Goal: Information Seeking & Learning: Learn about a topic

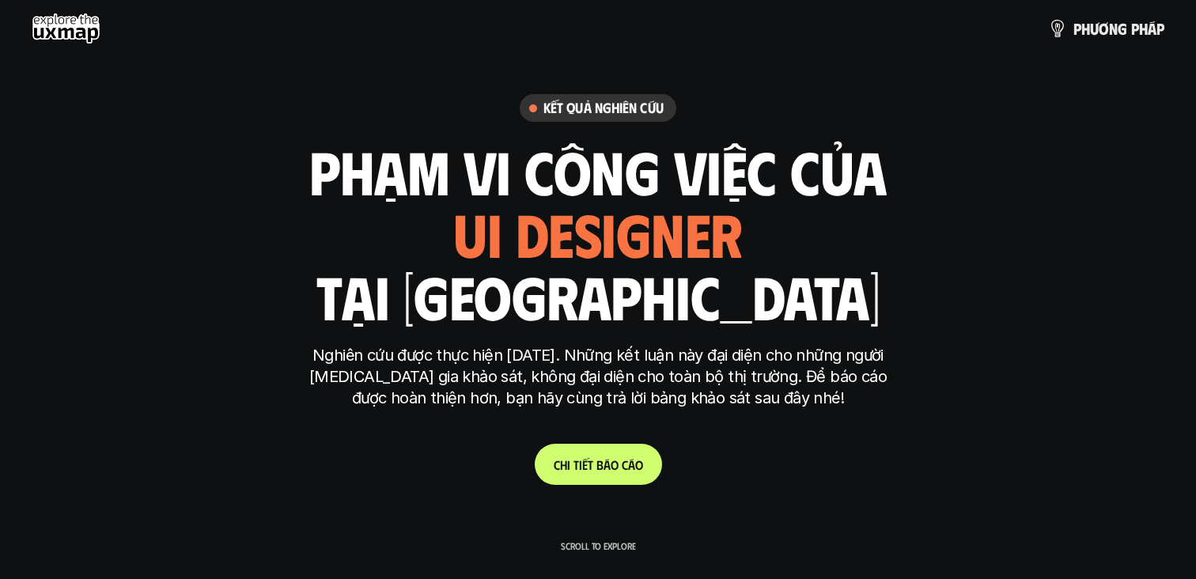
click at [602, 480] on link "C h i t i ế t b á o c á o" at bounding box center [598, 464] width 127 height 41
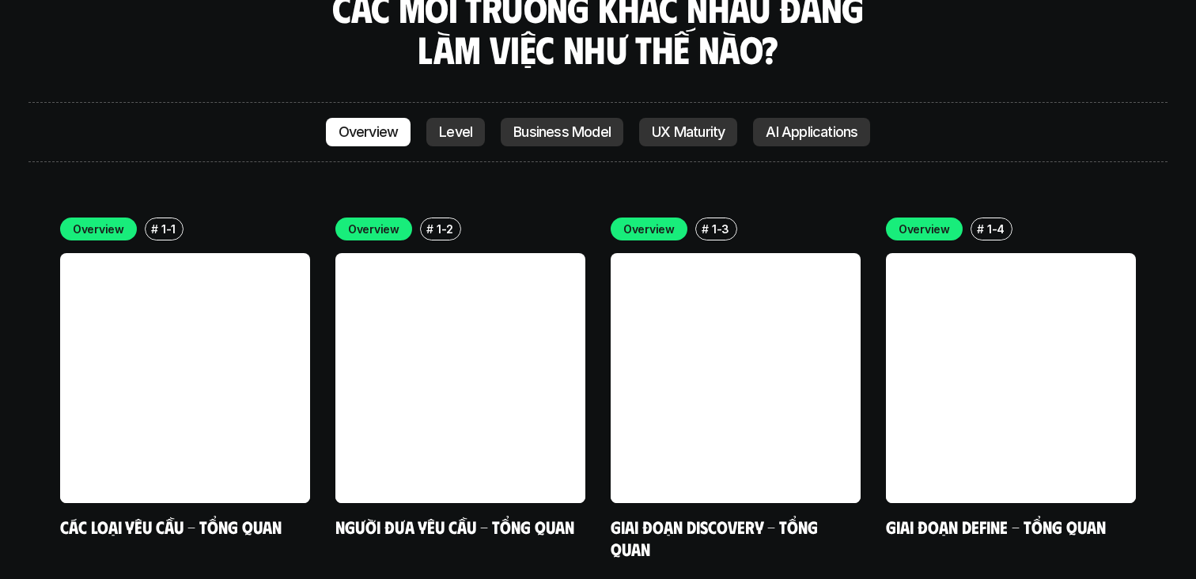
scroll to position [4438, 0]
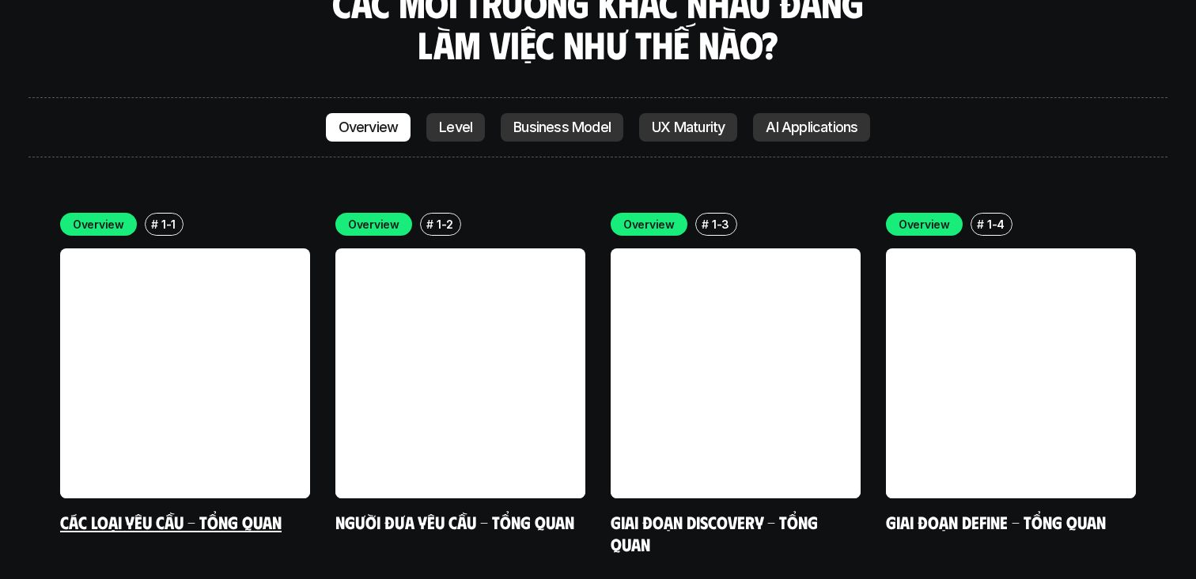
click at [267, 279] on link at bounding box center [185, 373] width 250 height 250
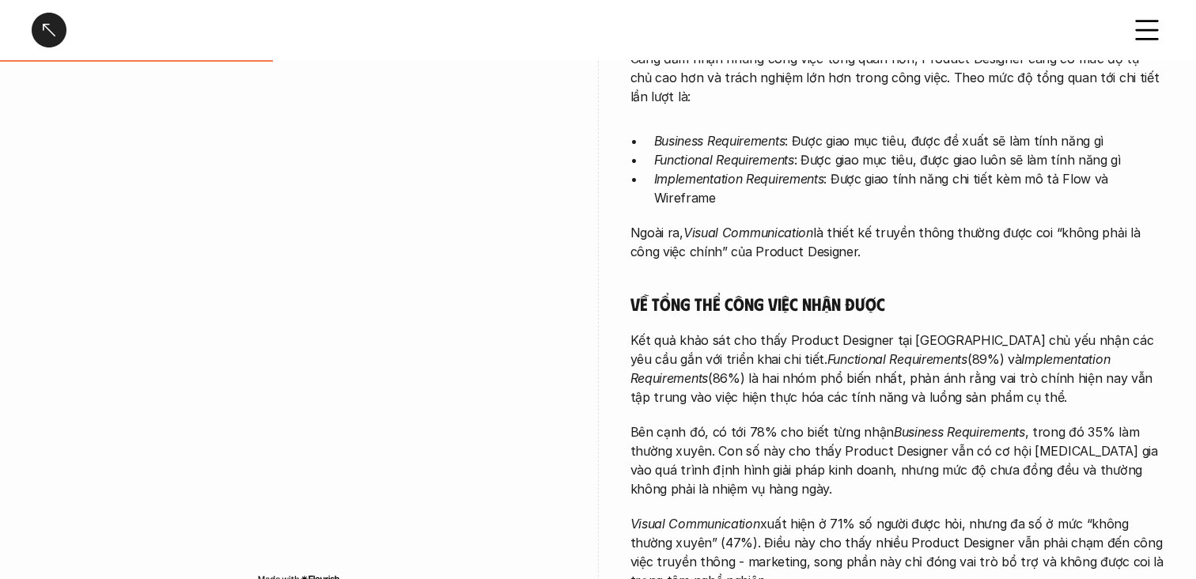
scroll to position [449, 0]
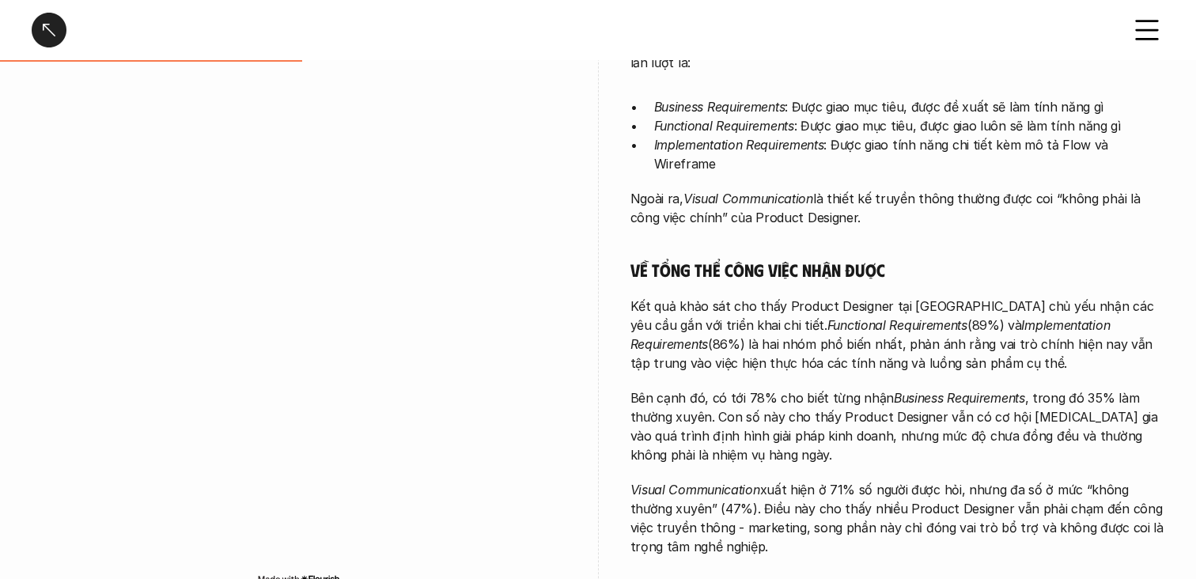
click at [828, 317] on em "Functional Requirements" at bounding box center [898, 325] width 140 height 16
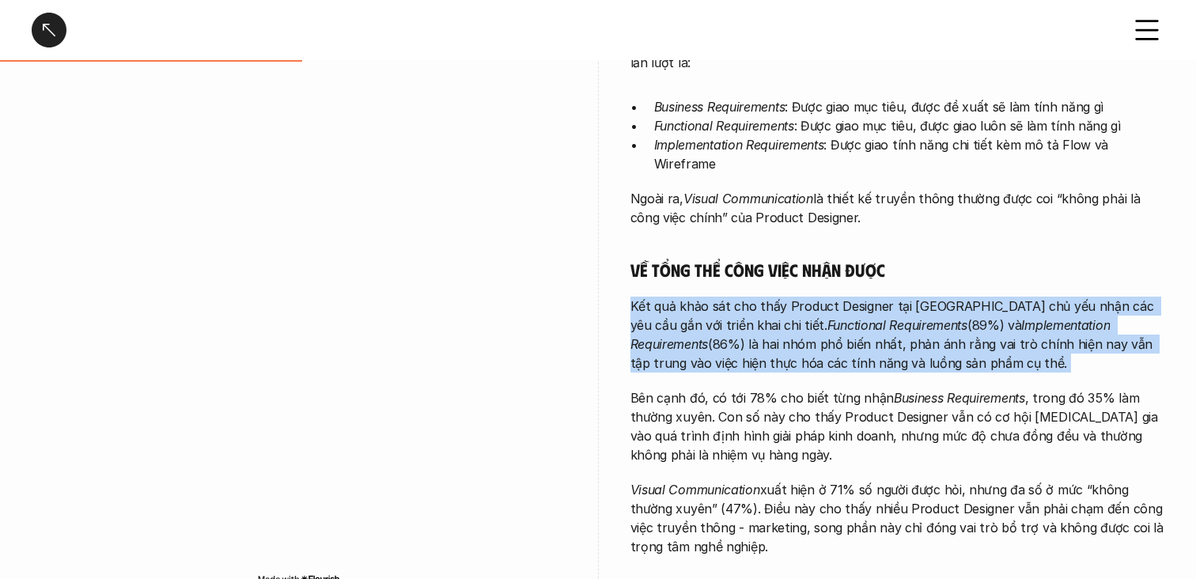
click at [786, 297] on p "Kết quả khảo sát cho thấy Product Designer tại [GEOGRAPHIC_DATA] chủ yếu nhận c…" at bounding box center [898, 335] width 535 height 76
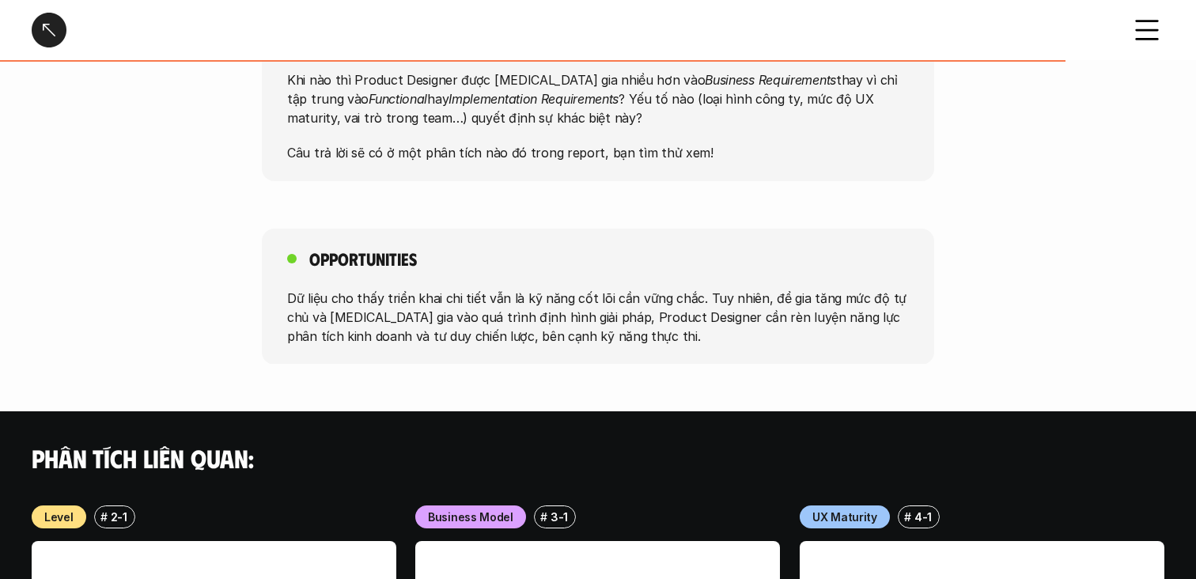
scroll to position [1350, 0]
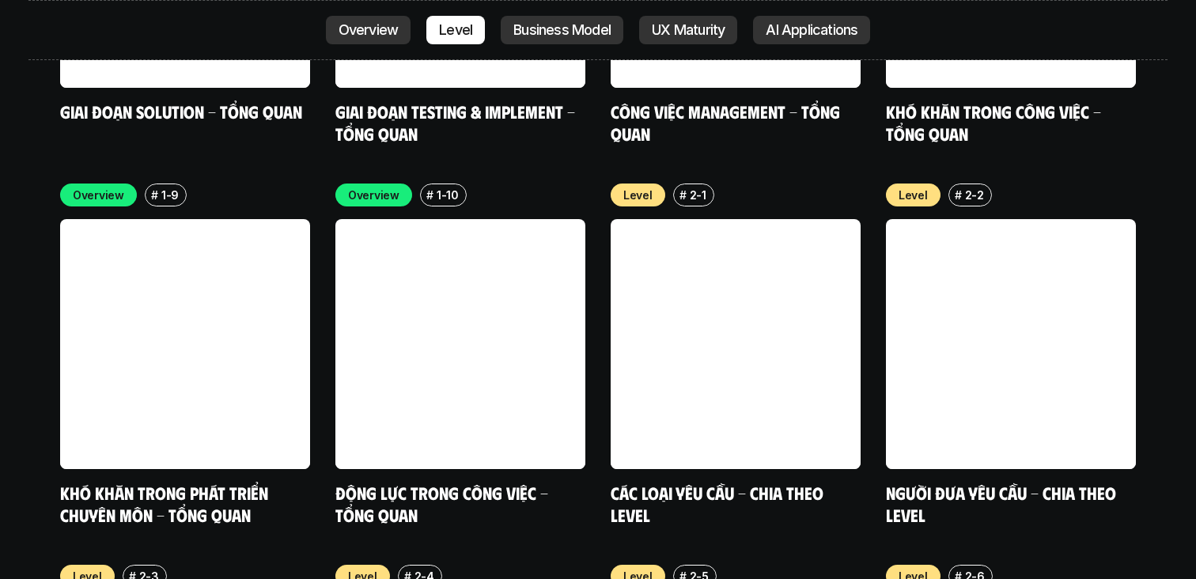
scroll to position [5151, 0]
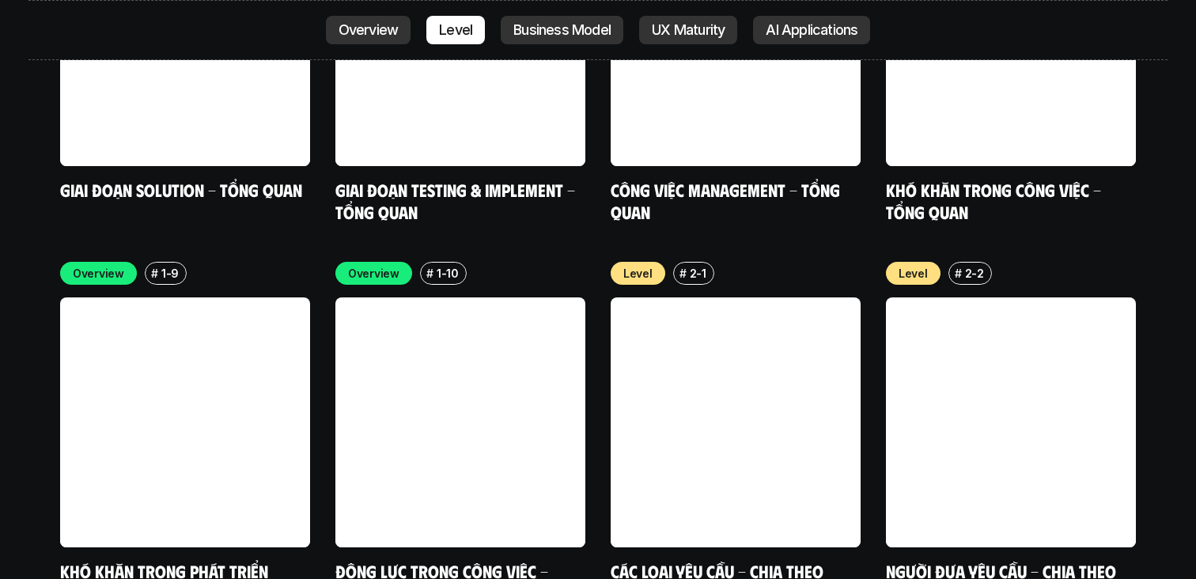
click at [654, 314] on link at bounding box center [736, 423] width 250 height 250
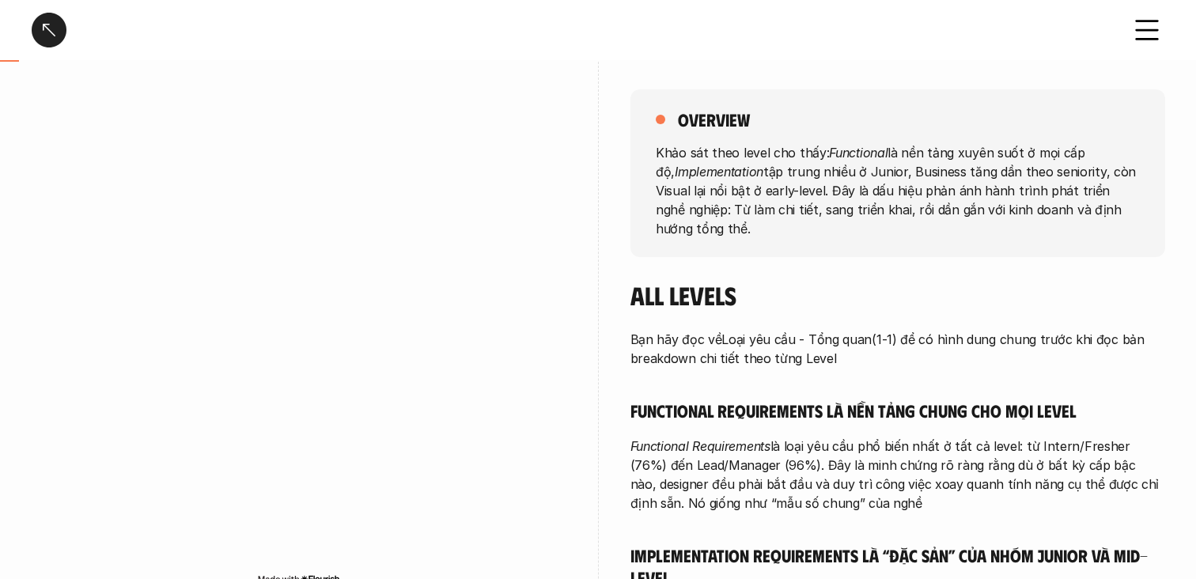
scroll to position [168, 0]
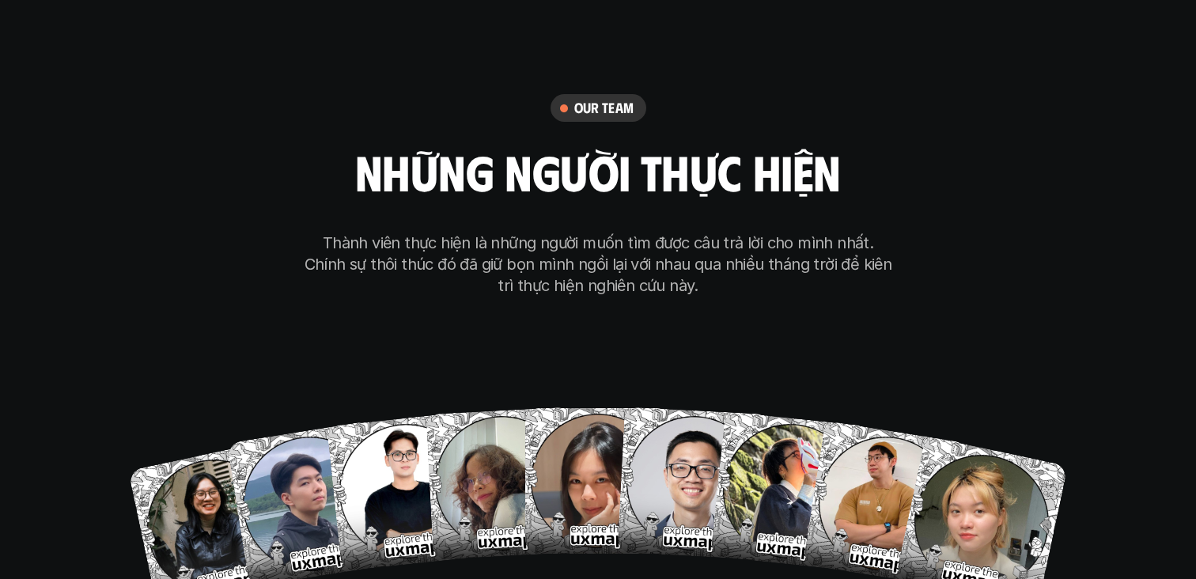
scroll to position [8965, 0]
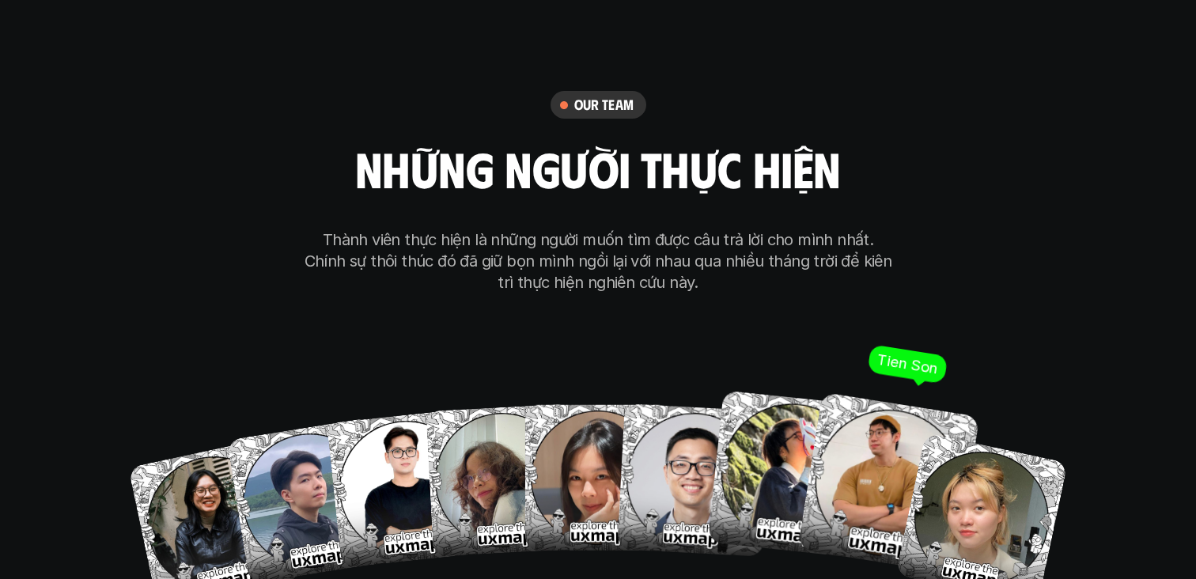
click at [857, 429] on img at bounding box center [889, 483] width 182 height 182
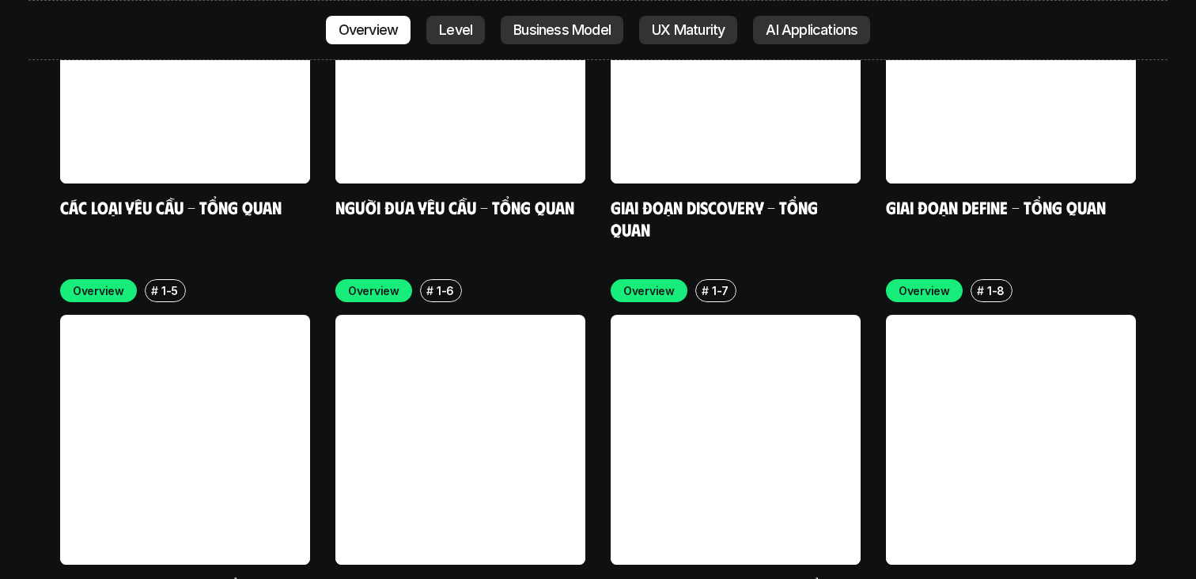
scroll to position [4766, 0]
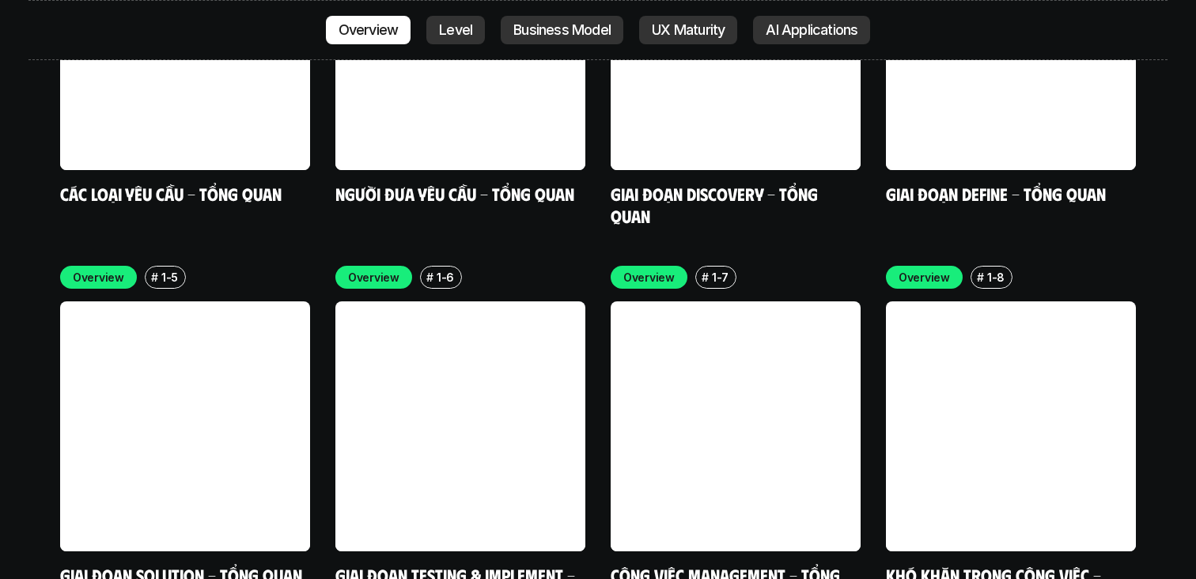
click at [592, 319] on div "Overview # 1-1 Các loại yêu cầu - Tổng quan Overview # 1-2 Người đưa yêu cầu - …" at bounding box center [598, 245] width 1076 height 723
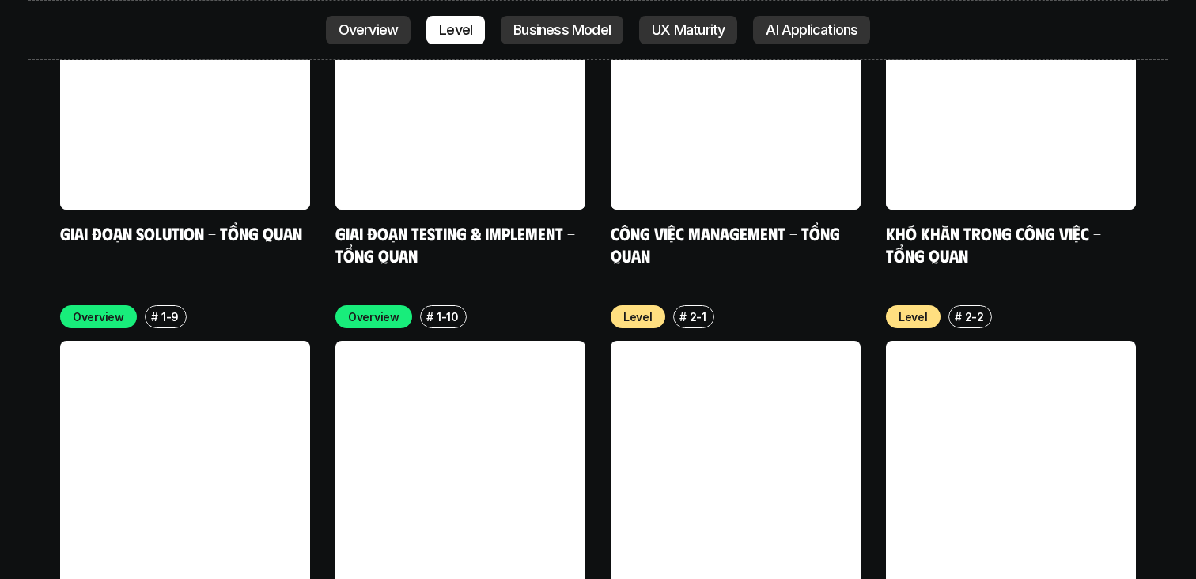
scroll to position [5166, 0]
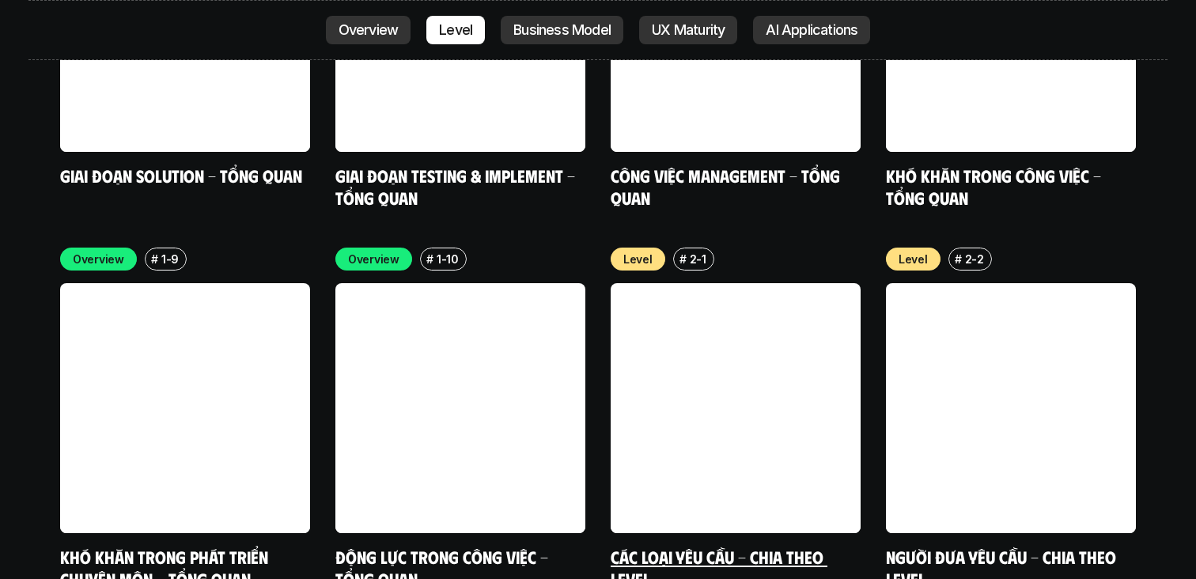
click at [683, 253] on h6 "#" at bounding box center [683, 259] width 7 height 12
click at [622, 248] on div "Level" at bounding box center [638, 259] width 55 height 23
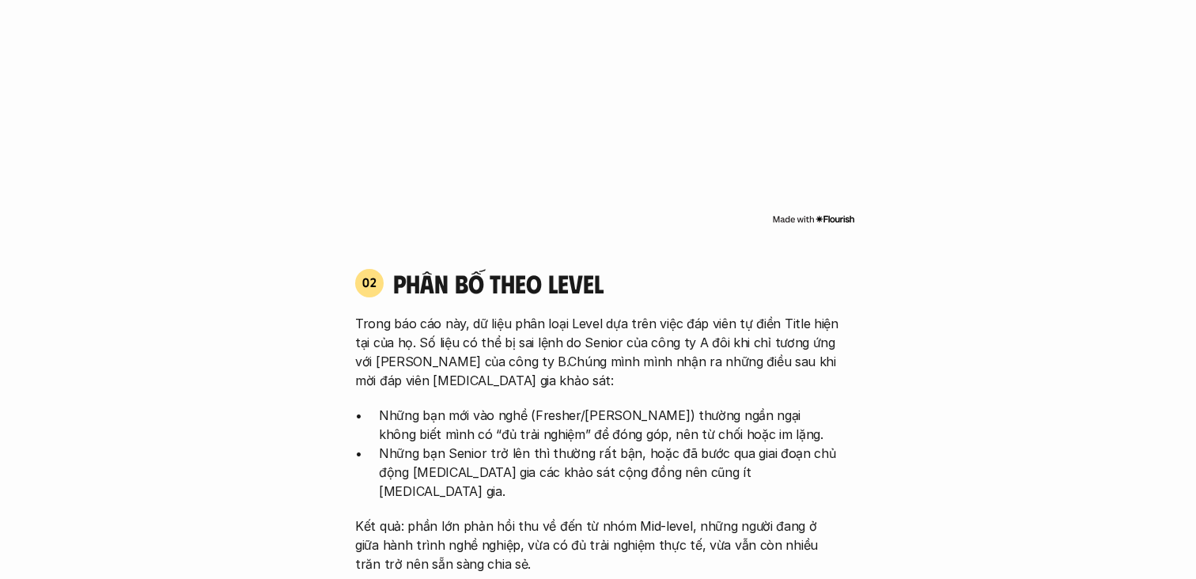
scroll to position [1346, 0]
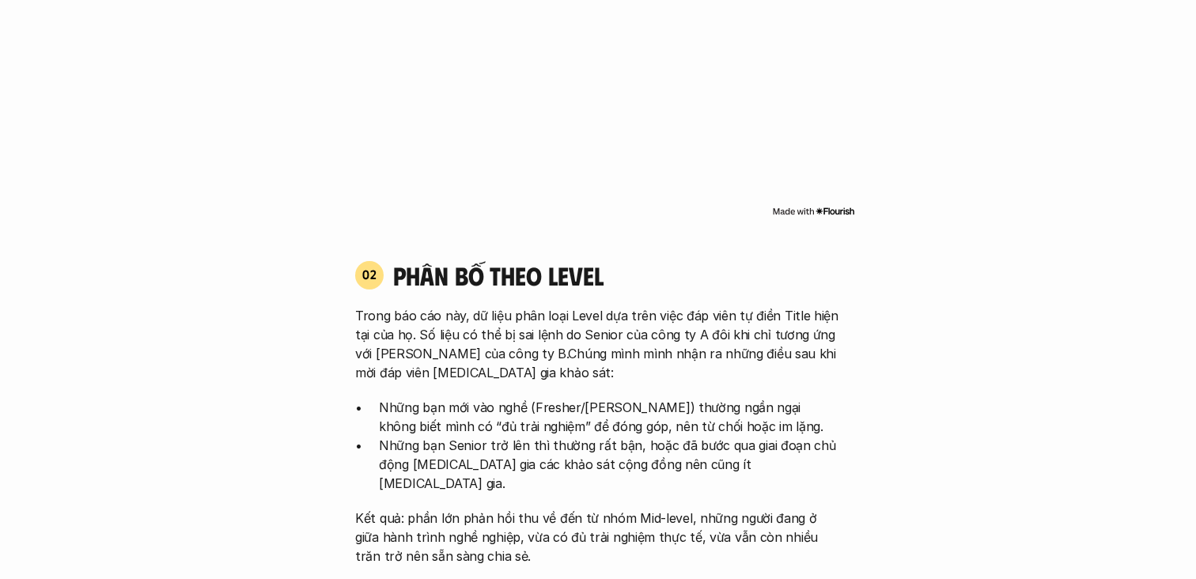
click at [442, 346] on p "Trong báo cáo này, dữ liệu phân loại Level dựa trên việc đáp viên tự điền Title…" at bounding box center [598, 344] width 486 height 76
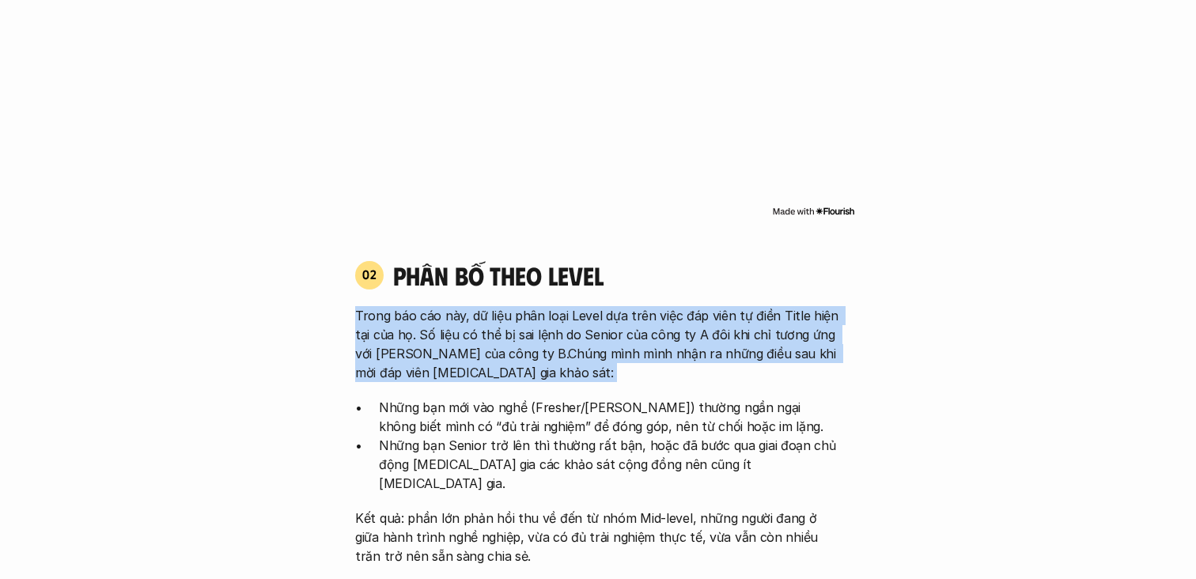
click at [404, 339] on p "Trong báo cáo này, dữ liệu phân loại Level dựa trên việc đáp viên tự điền Title…" at bounding box center [598, 344] width 486 height 76
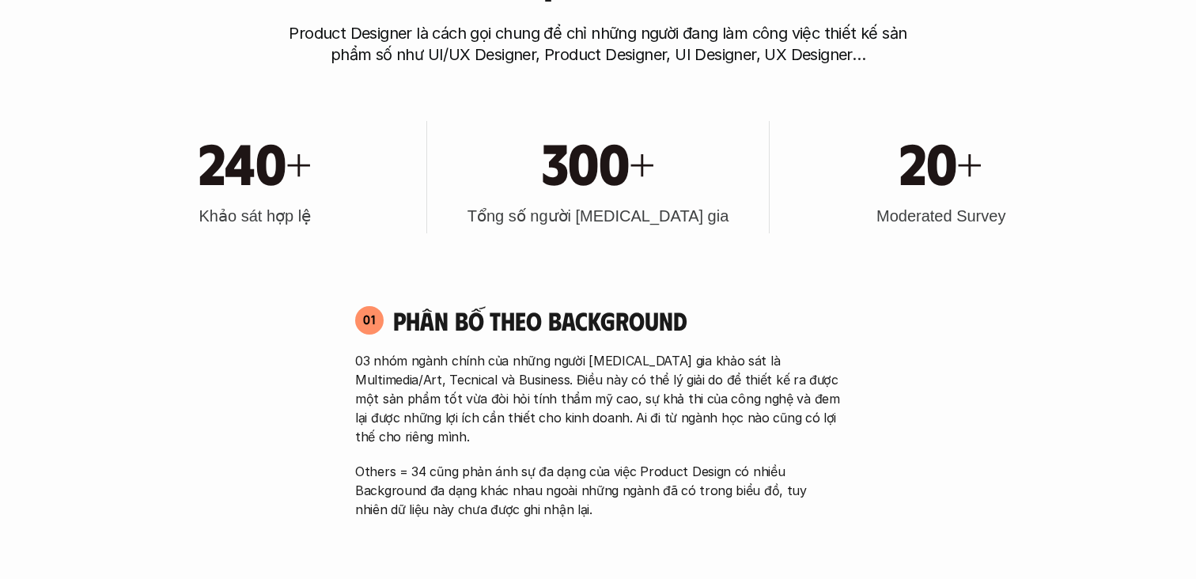
scroll to position [760, 0]
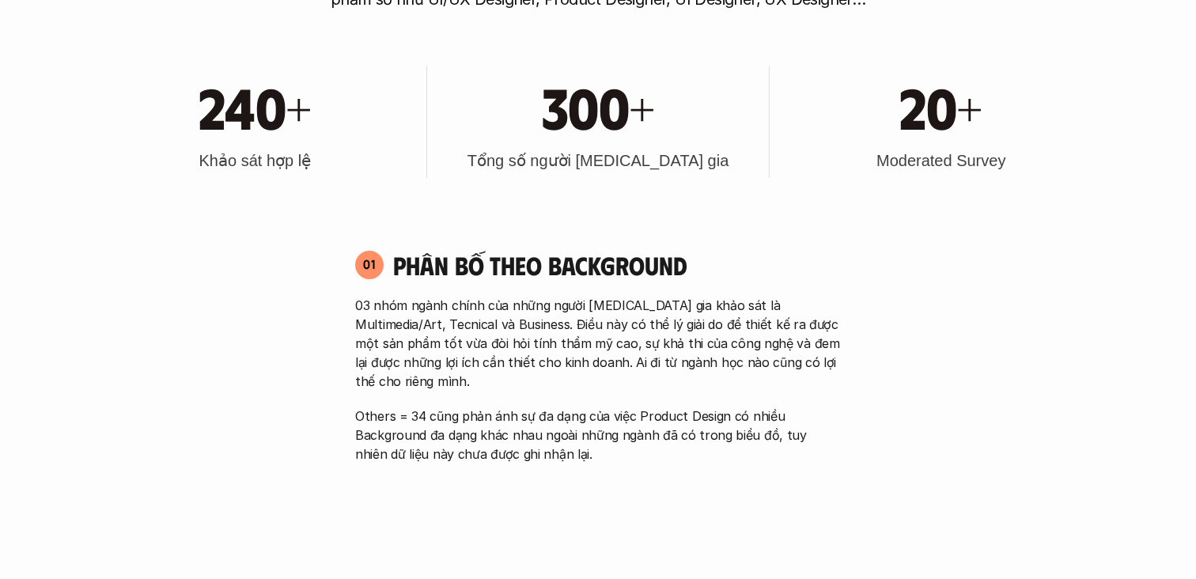
click at [470, 332] on p "03 nhóm ngành chính của những người [MEDICAL_DATA] gia khảo sát là Multimedia/A…" at bounding box center [598, 343] width 486 height 95
click at [422, 347] on p "03 nhóm ngành chính của những người [MEDICAL_DATA] gia khảo sát là Multimedia/A…" at bounding box center [598, 343] width 486 height 95
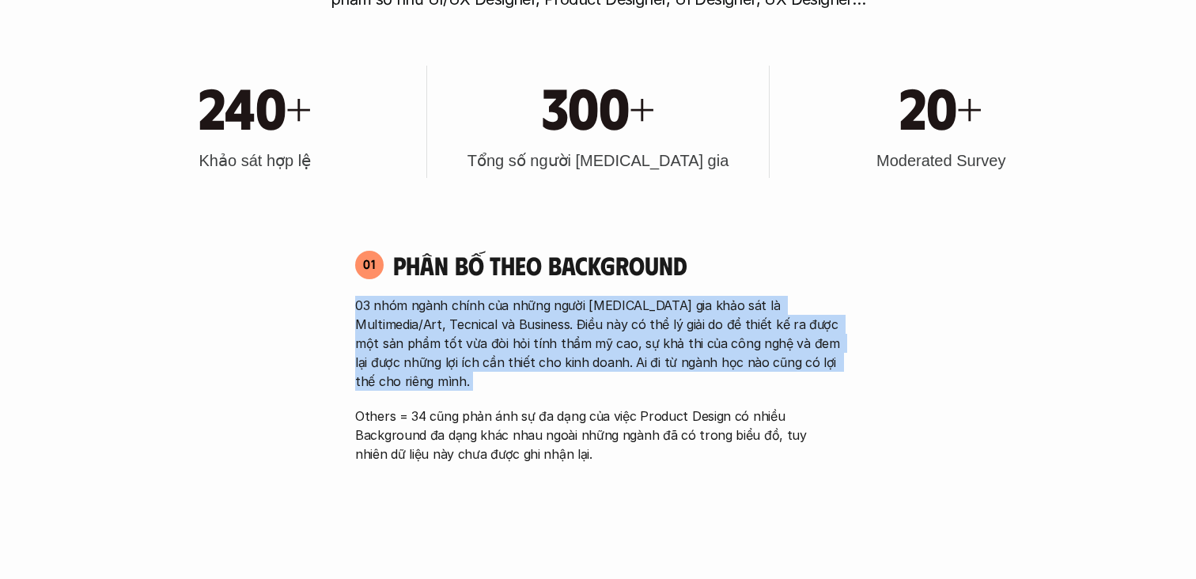
click at [422, 347] on p "03 nhóm ngành chính của những người [MEDICAL_DATA] gia khảo sát là Multimedia/A…" at bounding box center [598, 343] width 486 height 95
click at [491, 339] on p "03 nhóm ngành chính của những người [MEDICAL_DATA] gia khảo sát là Multimedia/A…" at bounding box center [598, 343] width 486 height 95
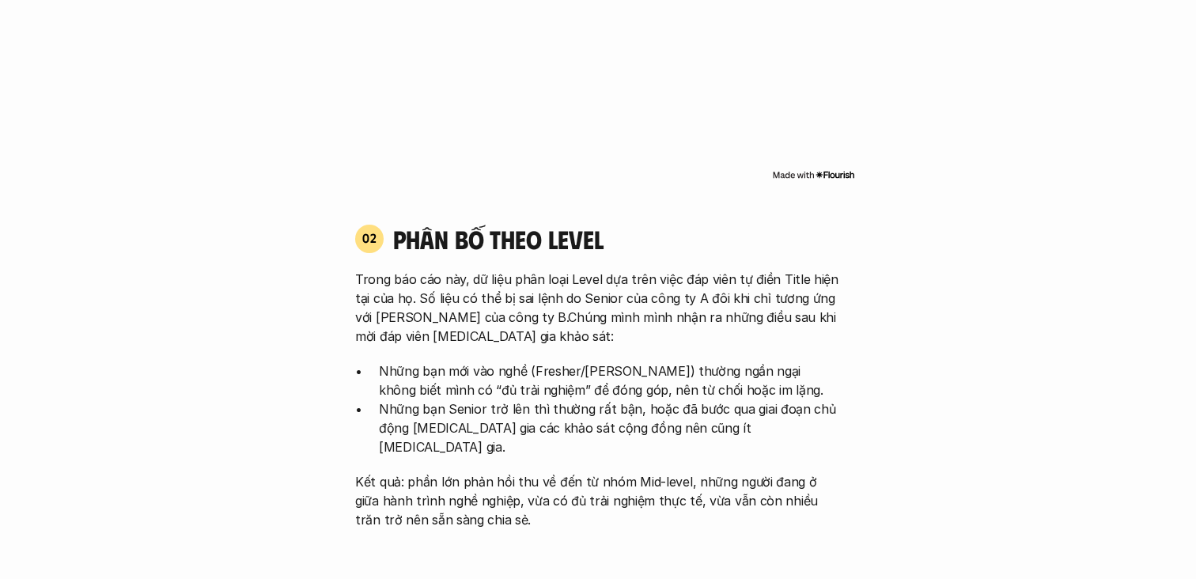
scroll to position [1411, 0]
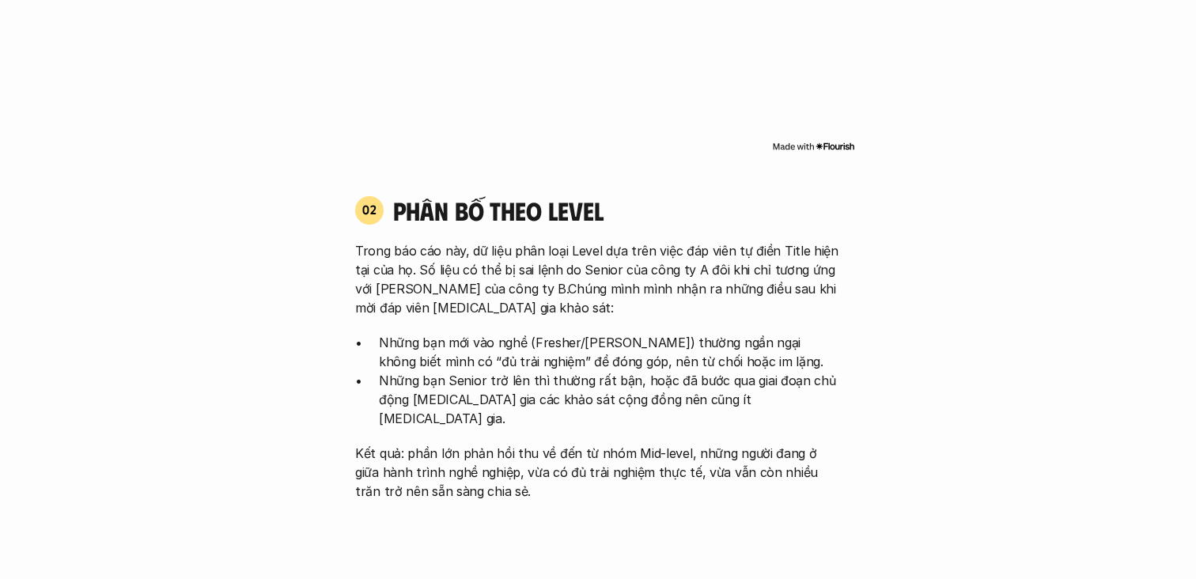
click at [480, 371] on p "Những bạn Senior trở lên thì thường rất bận, hoặc đã bước qua giai đoạn chủ độn…" at bounding box center [610, 399] width 462 height 57
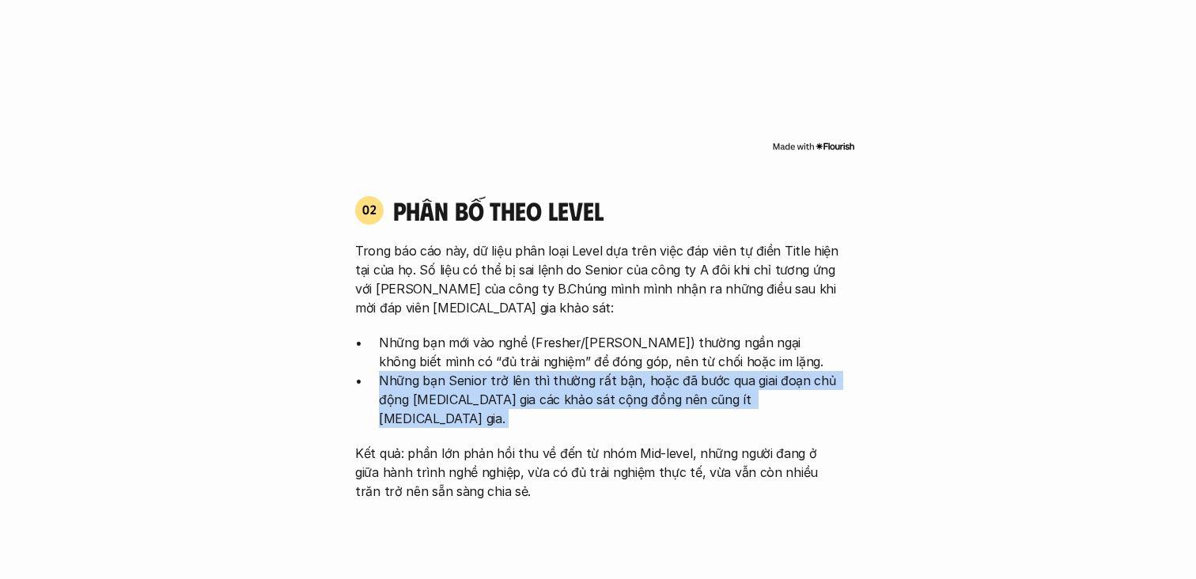
click at [479, 372] on p "Những bạn Senior trở lên thì thường rất bận, hoặc đã bước qua giai đoạn chủ độn…" at bounding box center [610, 399] width 462 height 57
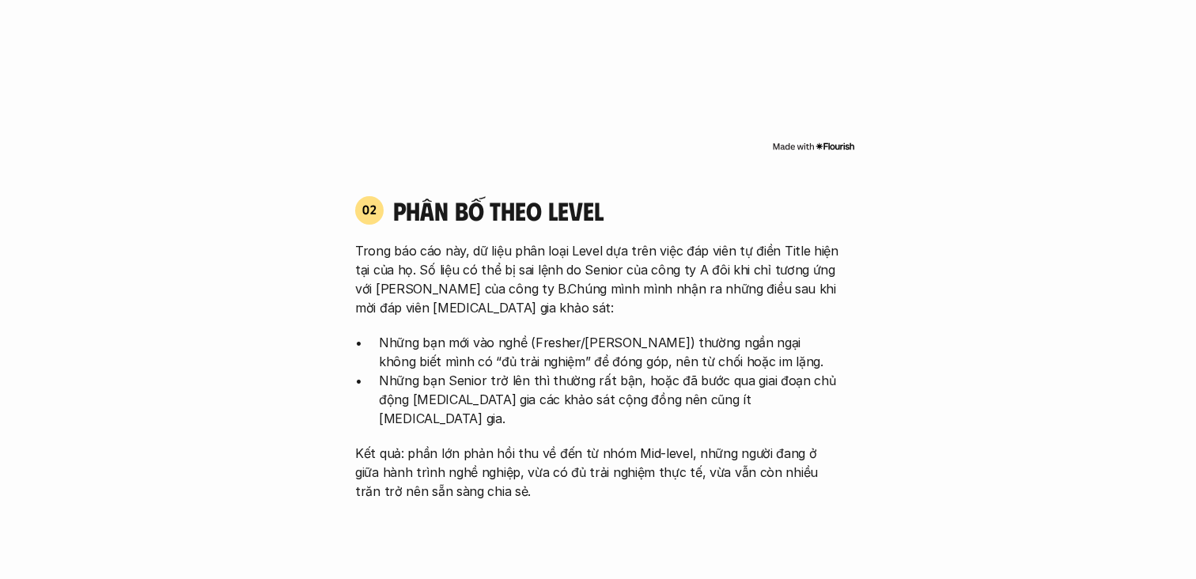
click at [479, 372] on p "Những bạn Senior trở lên thì thường rất bận, hoặc đã bước qua giai đoạn chủ độn…" at bounding box center [610, 399] width 462 height 57
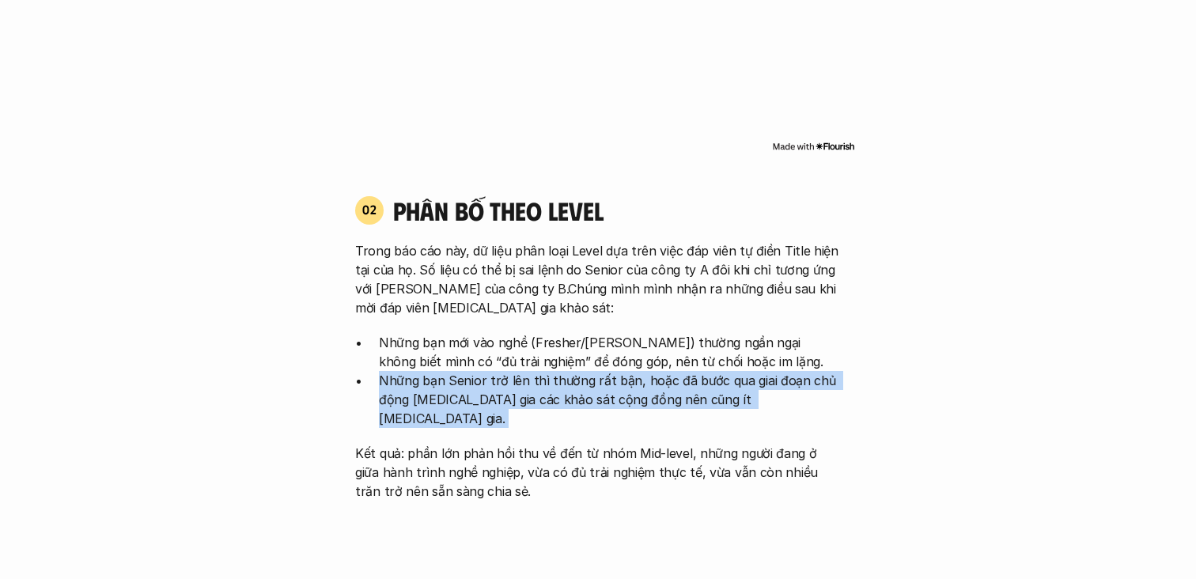
click at [460, 373] on p "Những bạn Senior trở lên thì thường rất bận, hoặc đã bước qua giai đoạn chủ độn…" at bounding box center [610, 399] width 462 height 57
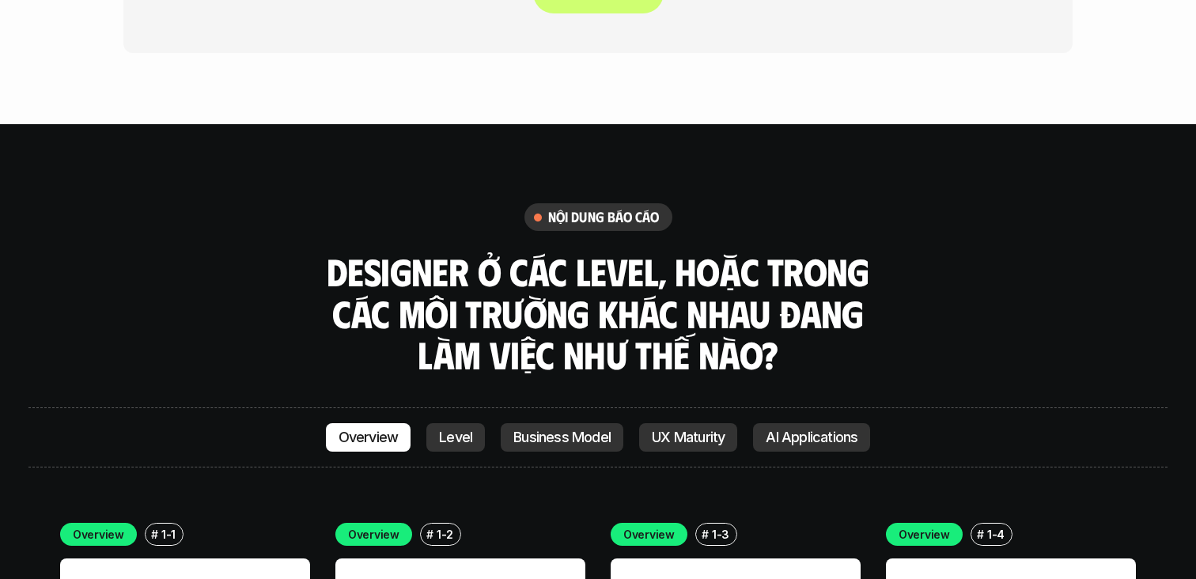
scroll to position [4144, 0]
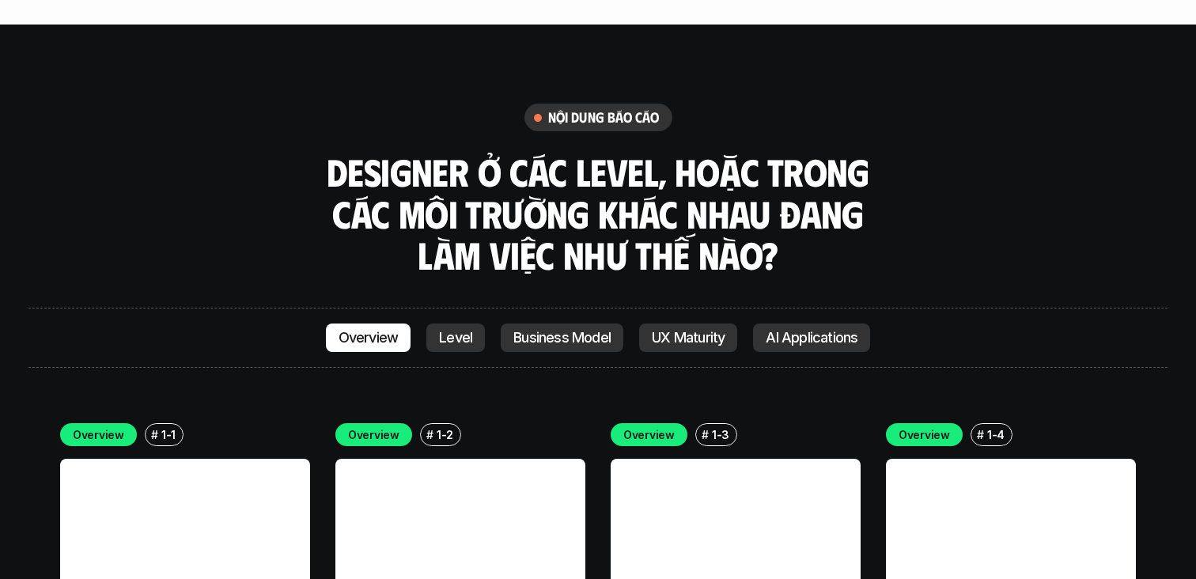
click at [453, 330] on p "Level" at bounding box center [455, 338] width 33 height 16
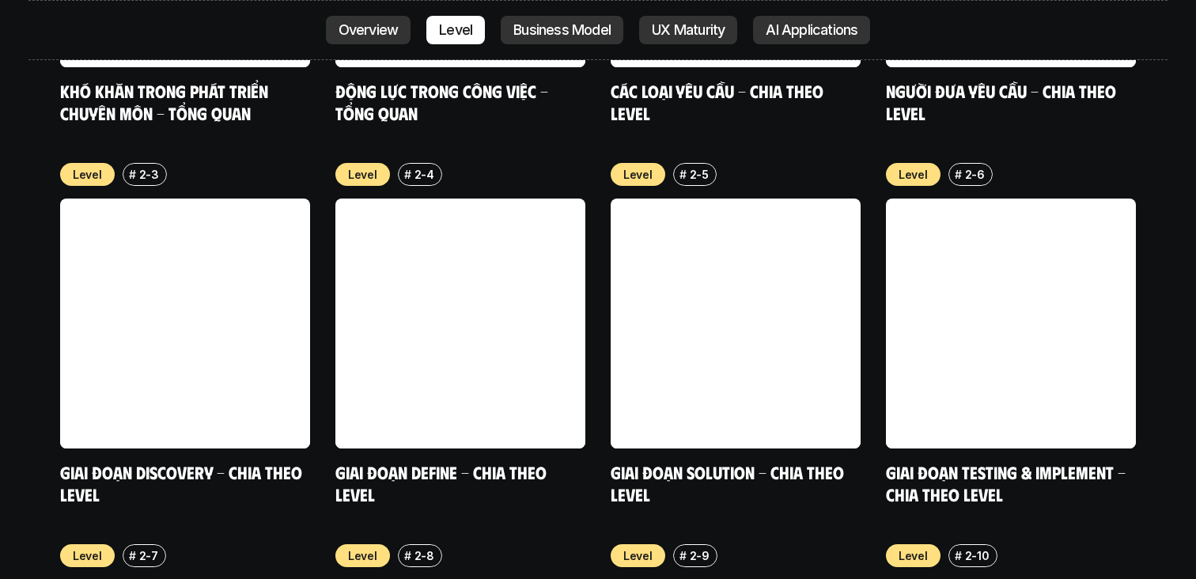
scroll to position [5725, 0]
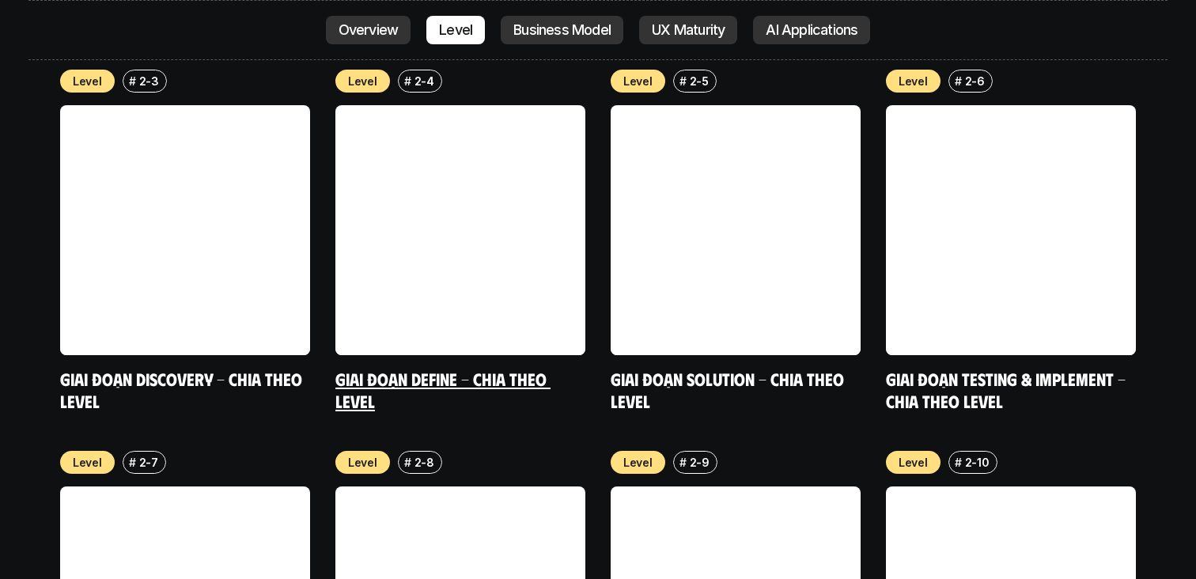
click at [578, 105] on link at bounding box center [461, 230] width 250 height 250
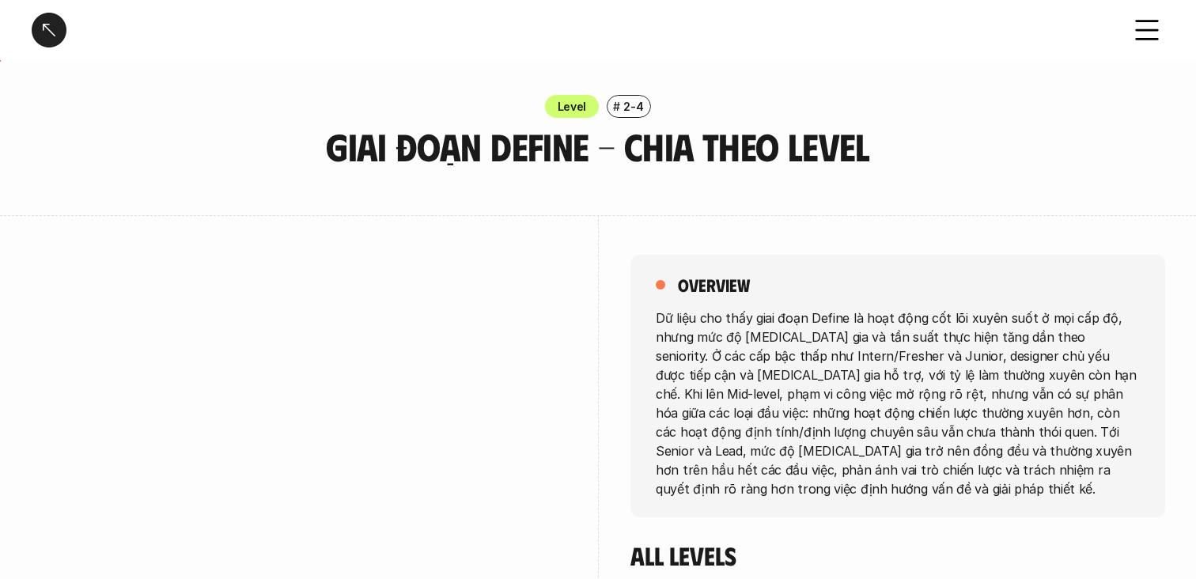
click at [740, 364] on p "Dữ liệu cho thấy giai đoạn Define là hoạt động cốt lõi xuyên suốt ở mọi cấp độ,…" at bounding box center [898, 403] width 484 height 190
click at [730, 364] on div at bounding box center [730, 364] width 0 height 0
click at [854, 350] on p "Dữ liệu cho thấy giai đoạn Define là hoạt động cốt lõi xuyên suốt ở mọi cấp độ,…" at bounding box center [898, 403] width 484 height 190
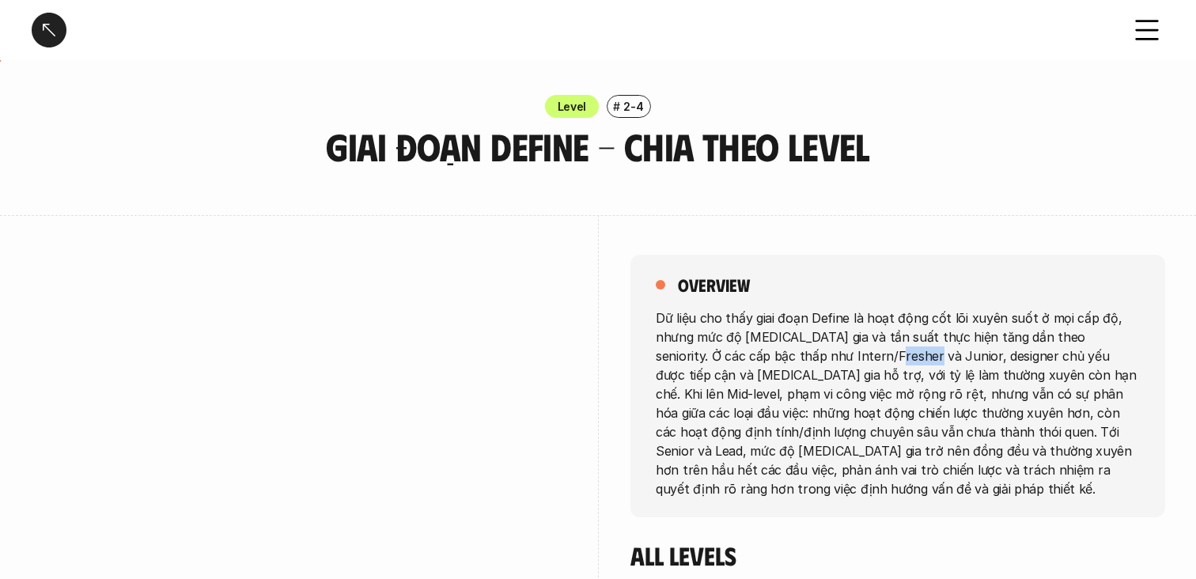
click at [854, 350] on p "Dữ liệu cho thấy giai đoạn Define là hoạt động cốt lõi xuyên suốt ở mọi cấp độ,…" at bounding box center [898, 403] width 484 height 190
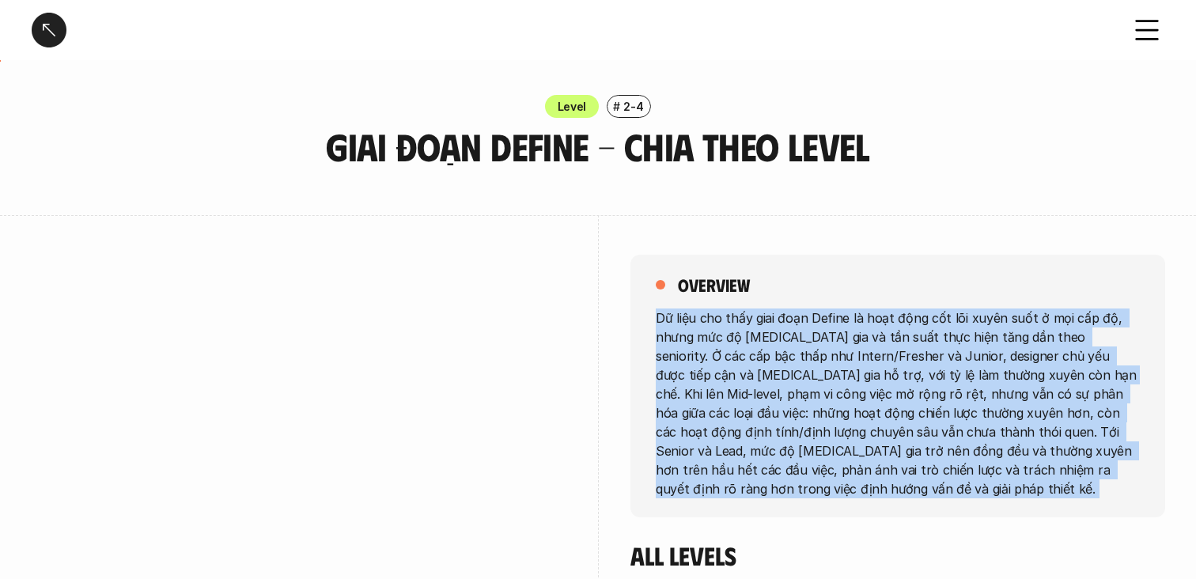
click at [854, 385] on p "Dữ liệu cho thấy giai đoạn Define là hoạt động cốt lõi xuyên suốt ở mọi cấp độ,…" at bounding box center [898, 403] width 484 height 190
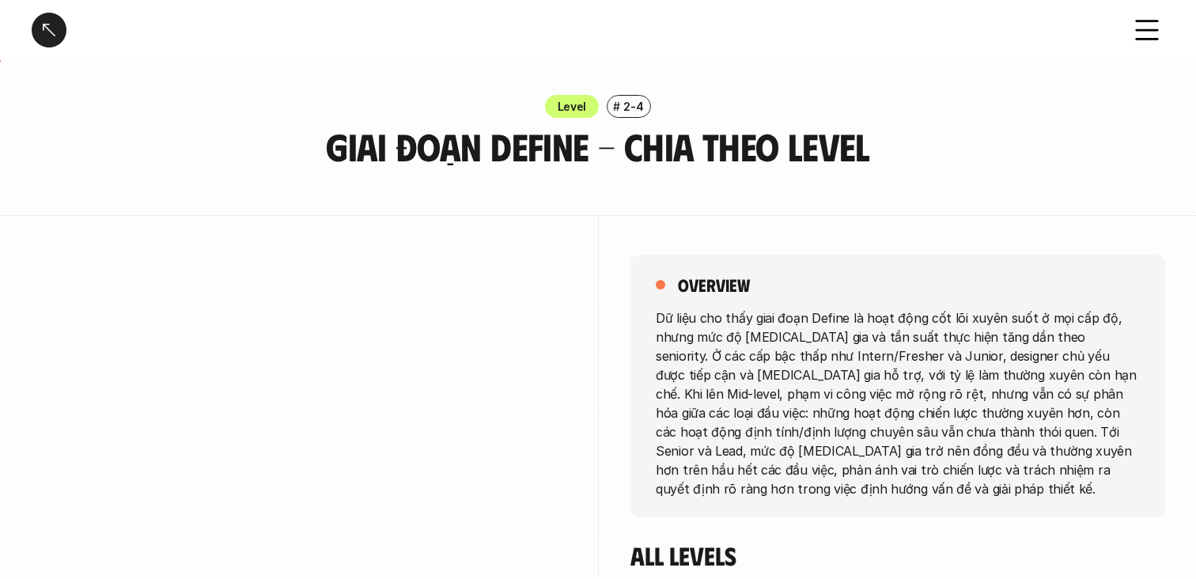
click at [853, 429] on p "Dữ liệu cho thấy giai đoạn Define là hoạt động cốt lõi xuyên suốt ở mọi cấp độ,…" at bounding box center [898, 403] width 484 height 190
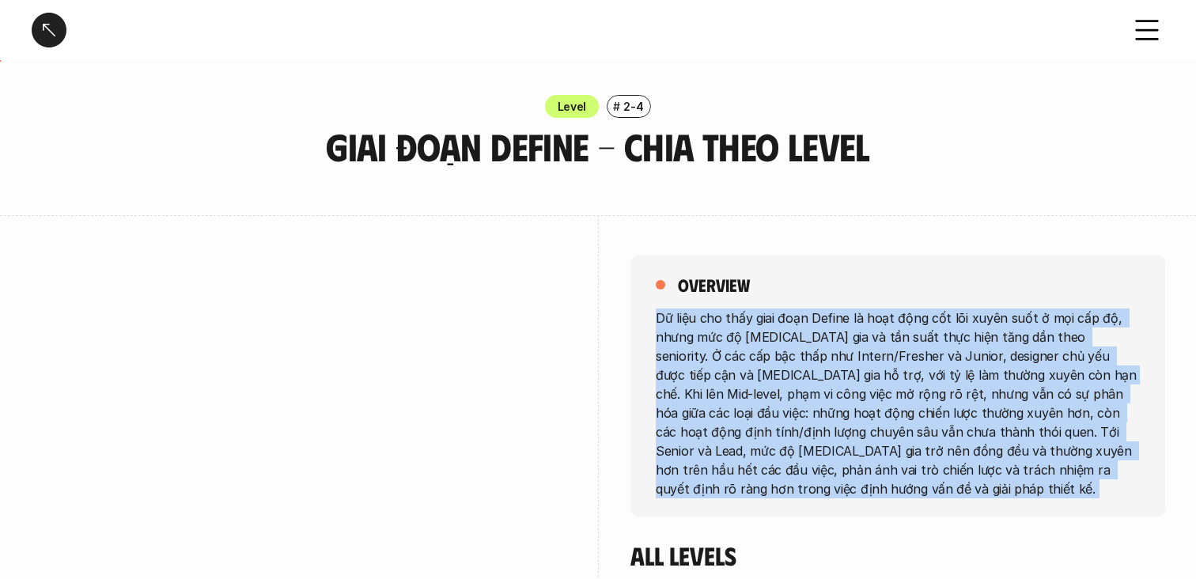
click at [827, 433] on p "Dữ liệu cho thấy giai đoạn Define là hoạt động cốt lõi xuyên suốt ở mọi cấp độ,…" at bounding box center [898, 403] width 484 height 190
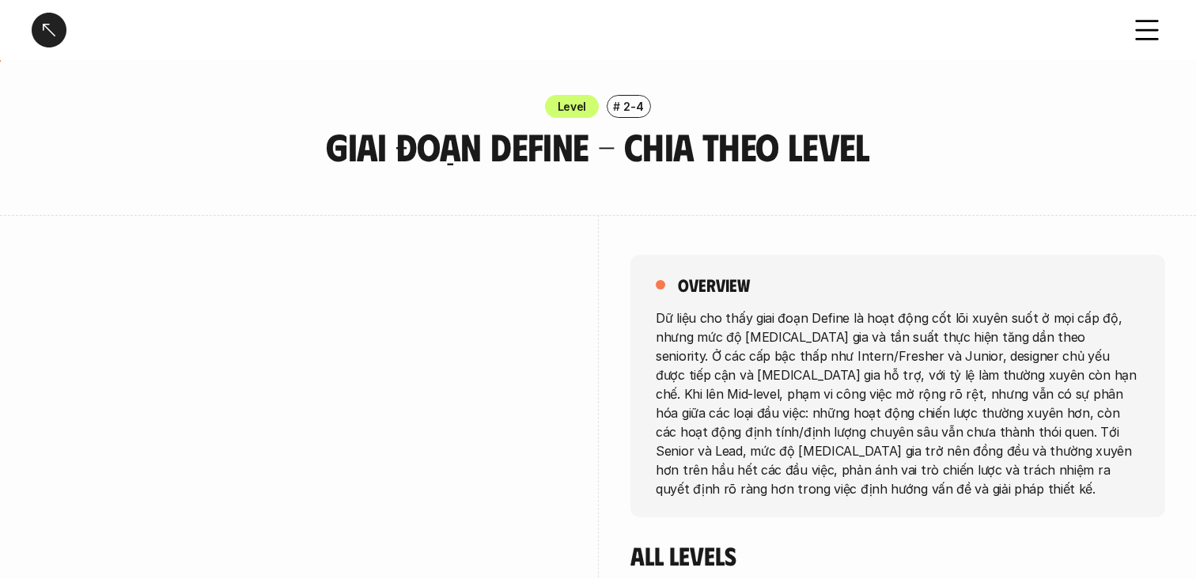
click at [827, 433] on p "Dữ liệu cho thấy giai đoạn Define là hoạt động cốt lõi xuyên suốt ở mọi cấp độ,…" at bounding box center [898, 403] width 484 height 190
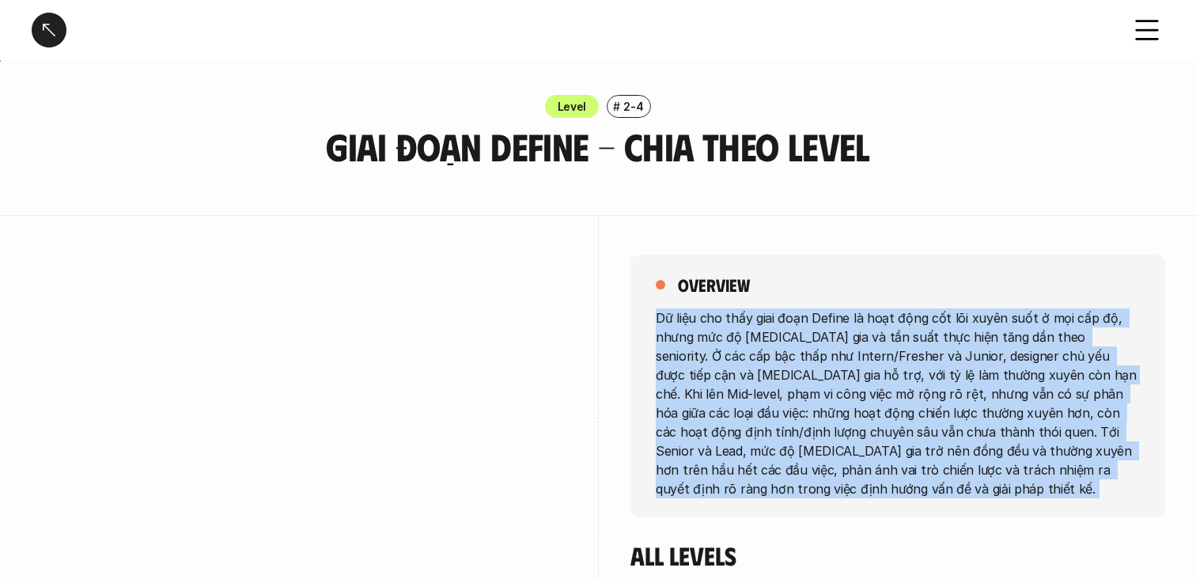
click at [835, 455] on p "Dữ liệu cho thấy giai đoạn Define là hoạt động cốt lõi xuyên suốt ở mọi cấp độ,…" at bounding box center [898, 403] width 484 height 190
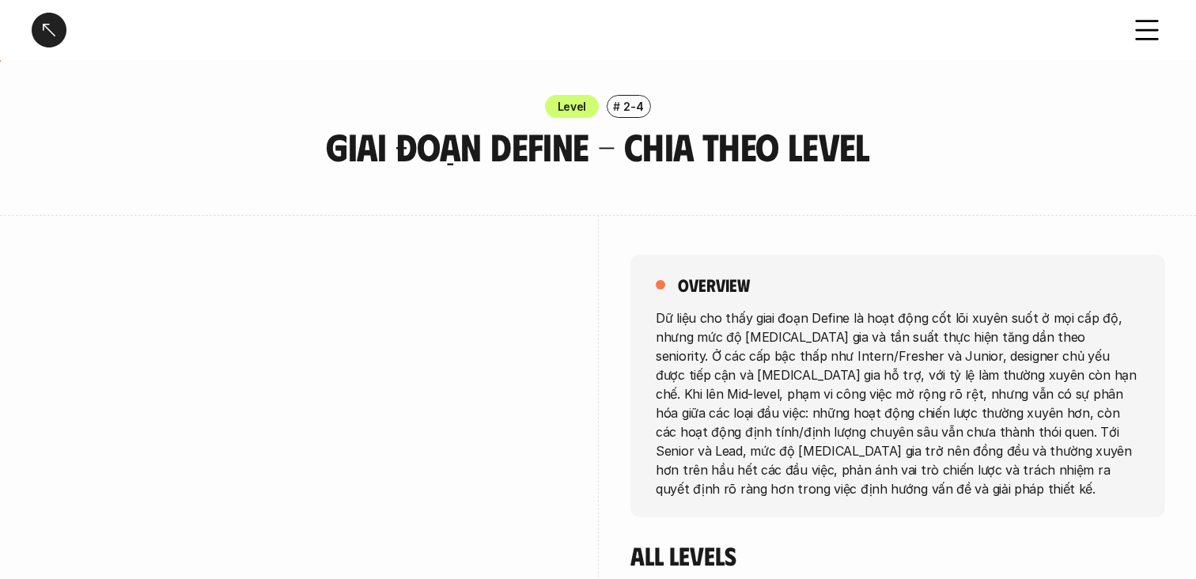
click at [835, 455] on p "Dữ liệu cho thấy giai đoạn Define là hoạt động cốt lõi xuyên suốt ở mọi cấp độ,…" at bounding box center [898, 403] width 484 height 190
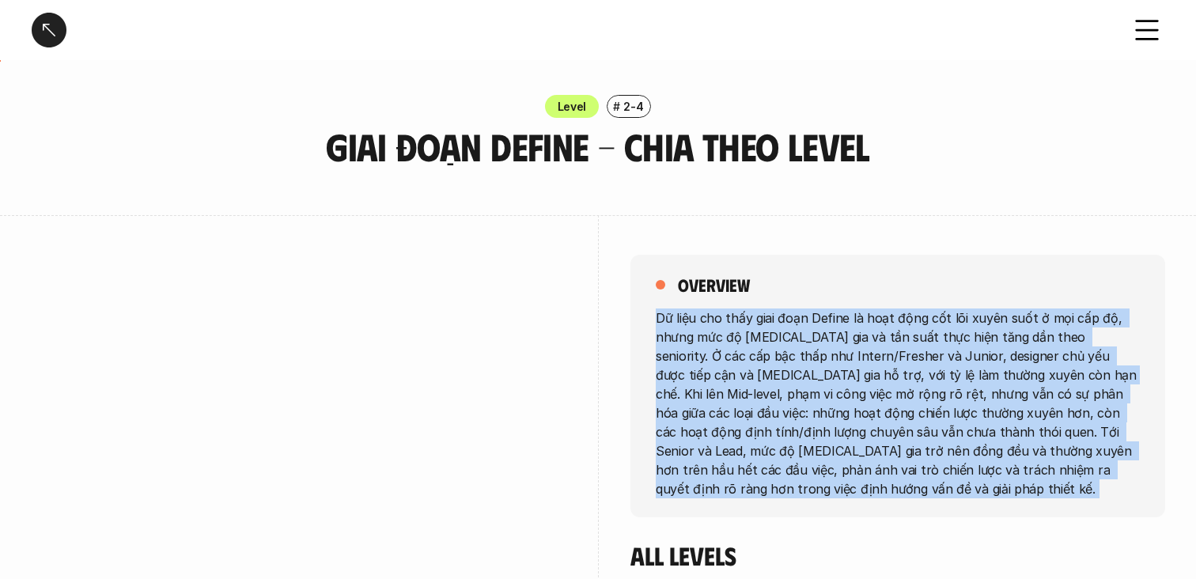
click at [779, 440] on p "Dữ liệu cho thấy giai đoạn Define là hoạt động cốt lõi xuyên suốt ở mọi cấp độ,…" at bounding box center [898, 403] width 484 height 190
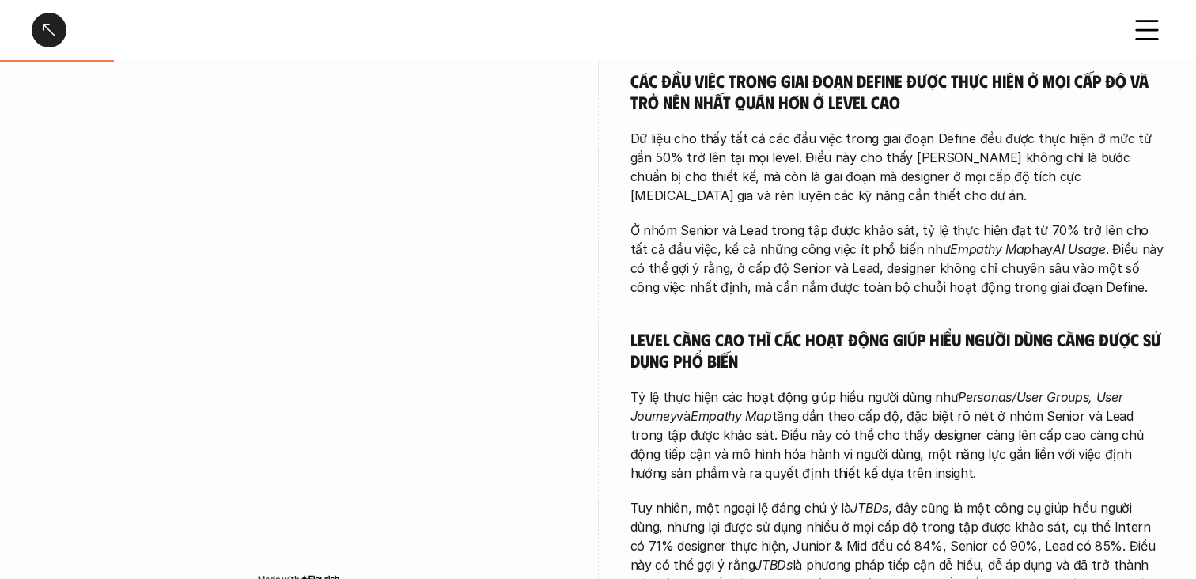
scroll to position [521, 0]
click at [799, 407] on p "Tỷ lệ thực hiện các hoạt động giúp hiểu người dùng như Personas/User Groups, Us…" at bounding box center [898, 434] width 535 height 95
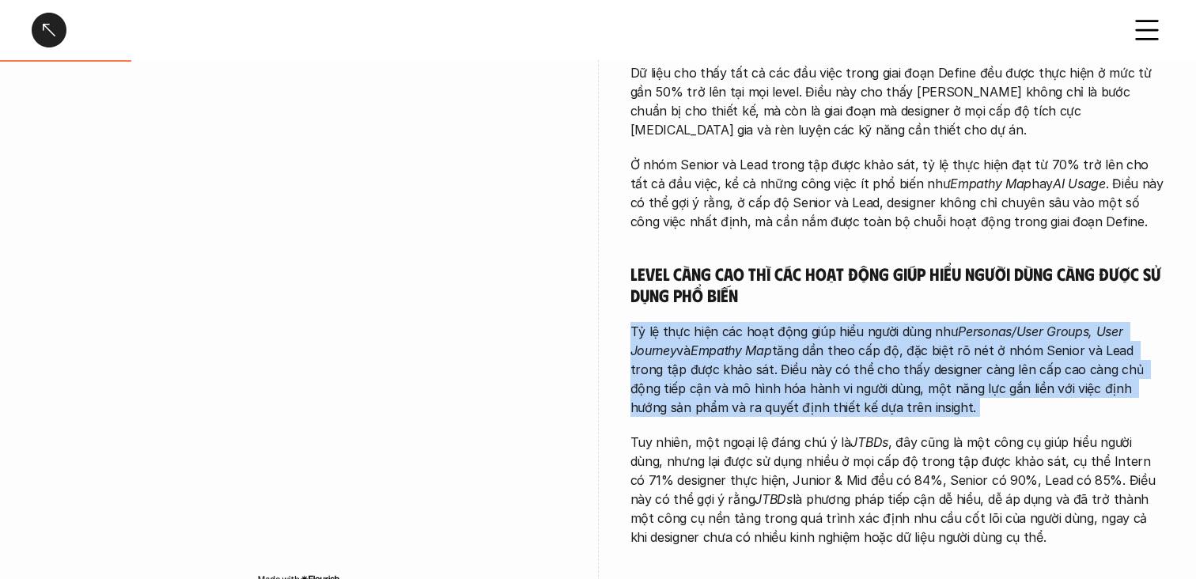
scroll to position [588, 0]
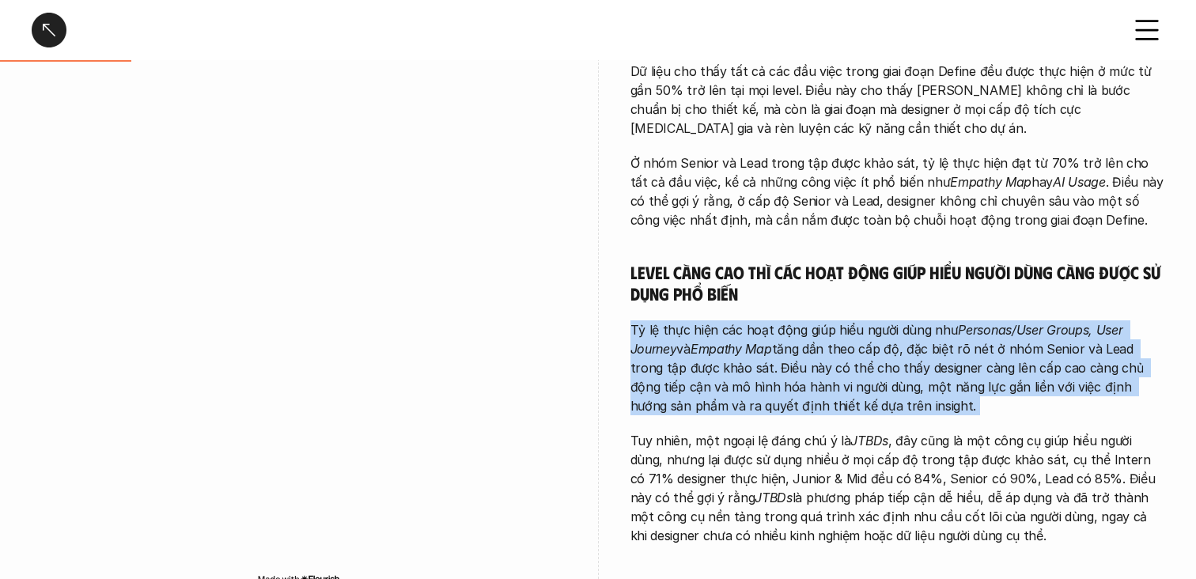
click at [807, 443] on p "Tuy nhiên, một ngoại lệ đáng chú ý là JTBDs , đây cũng là một công cụ giúp hiểu…" at bounding box center [898, 488] width 535 height 114
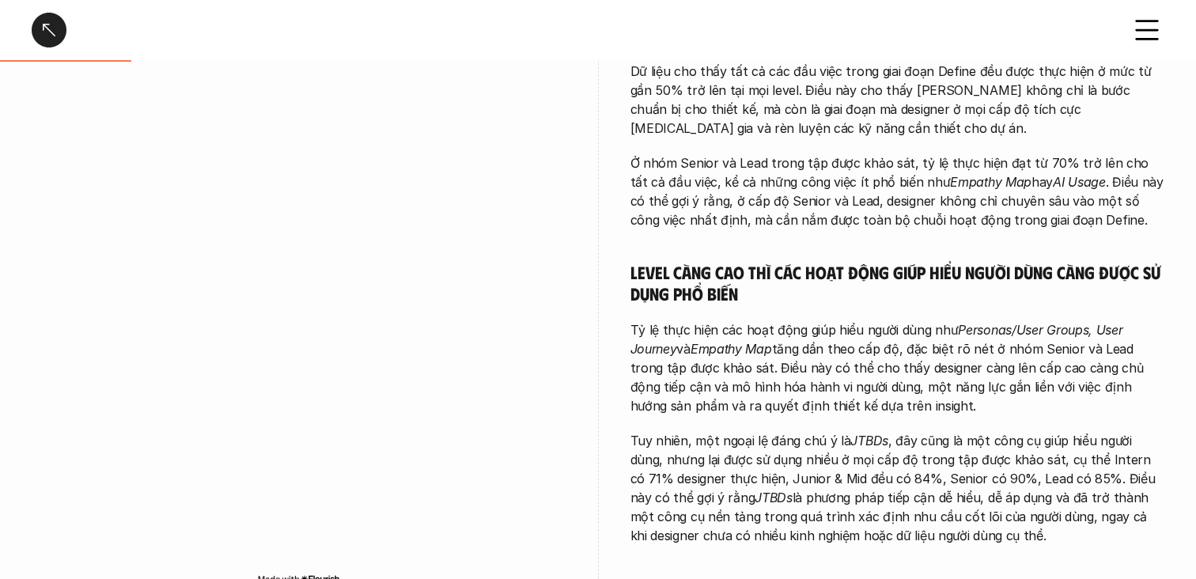
click at [807, 443] on p "Tuy nhiên, một ngoại lệ đáng chú ý là JTBDs , đây cũng là một công cụ giúp hiểu…" at bounding box center [898, 488] width 535 height 114
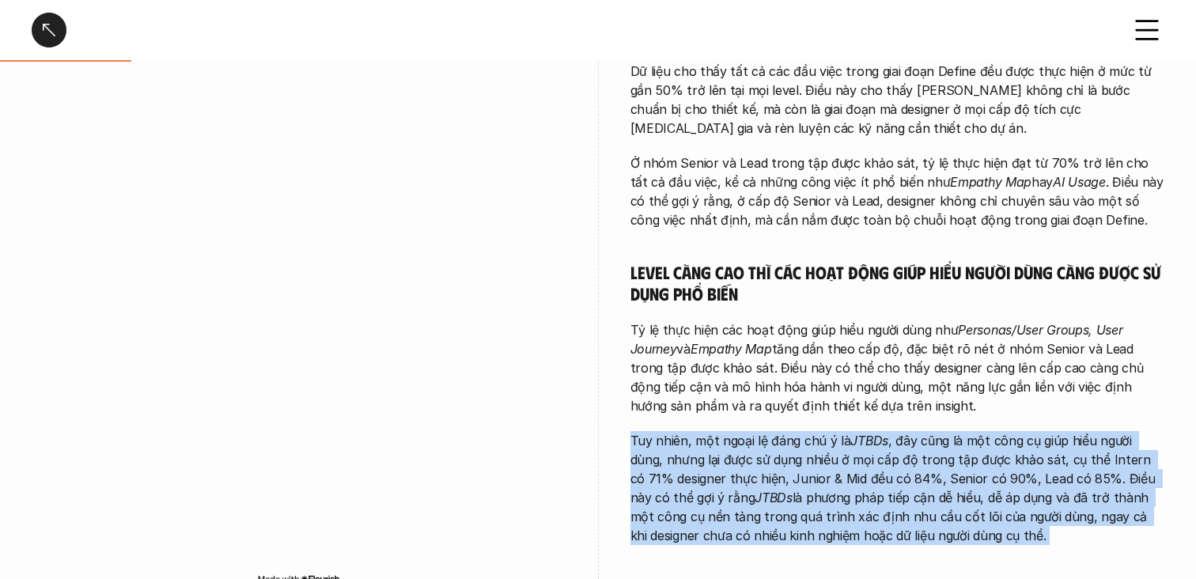
click at [809, 468] on p "Tuy nhiên, một ngoại lệ đáng chú ý là JTBDs , đây cũng là một công cụ giúp hiểu…" at bounding box center [898, 488] width 535 height 114
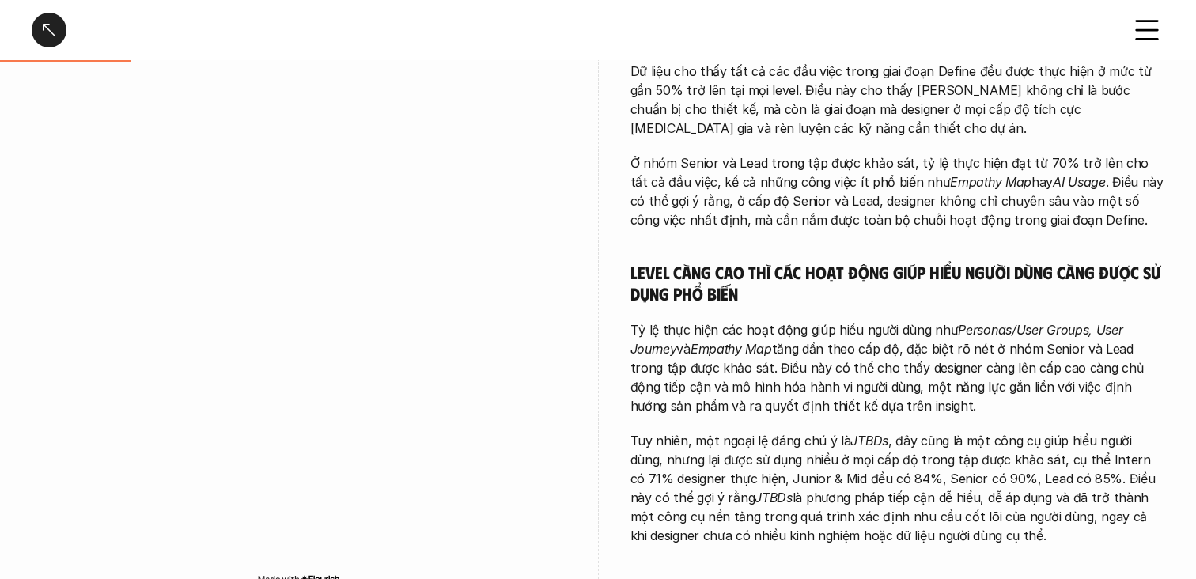
click at [809, 468] on p "Tuy nhiên, một ngoại lệ đáng chú ý là JTBDs , đây cũng là một công cụ giúp hiểu…" at bounding box center [898, 488] width 535 height 114
click at [799, 468] on div at bounding box center [799, 468] width 0 height 0
click at [832, 458] on p "Tuy nhiên, một ngoại lệ đáng chú ý là JTBDs , đây cũng là một công cụ giúp hiểu…" at bounding box center [898, 488] width 535 height 114
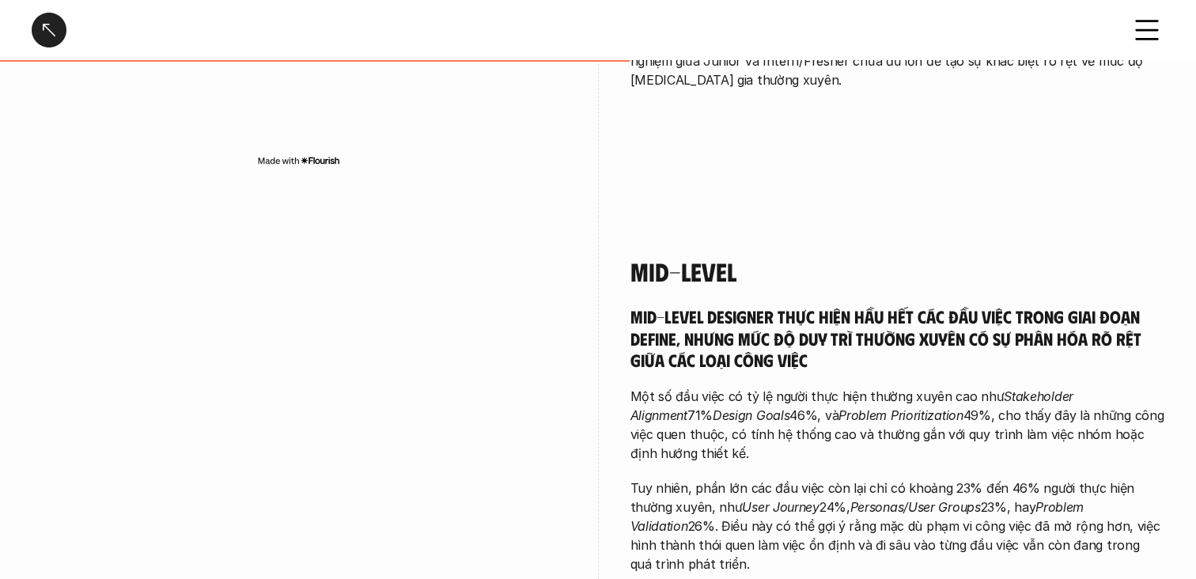
scroll to position [2458, 0]
click at [574, 252] on div "Mid-level Mid-level designer thực hiện hầu hết các đầu việc trong giai đoạn Def…" at bounding box center [598, 508] width 1133 height 580
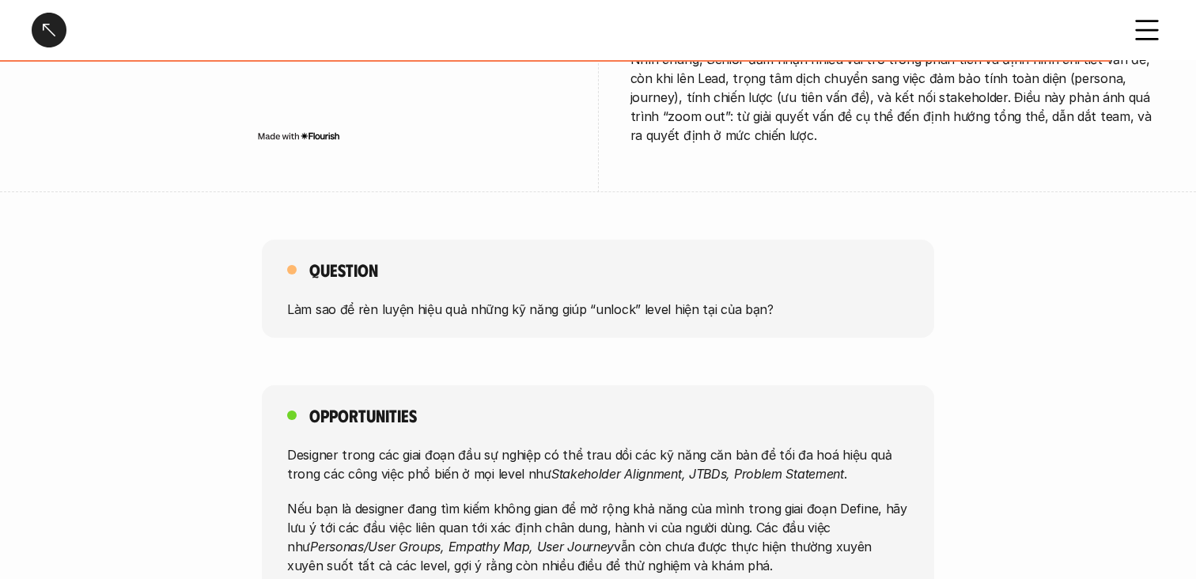
scroll to position [4279, 0]
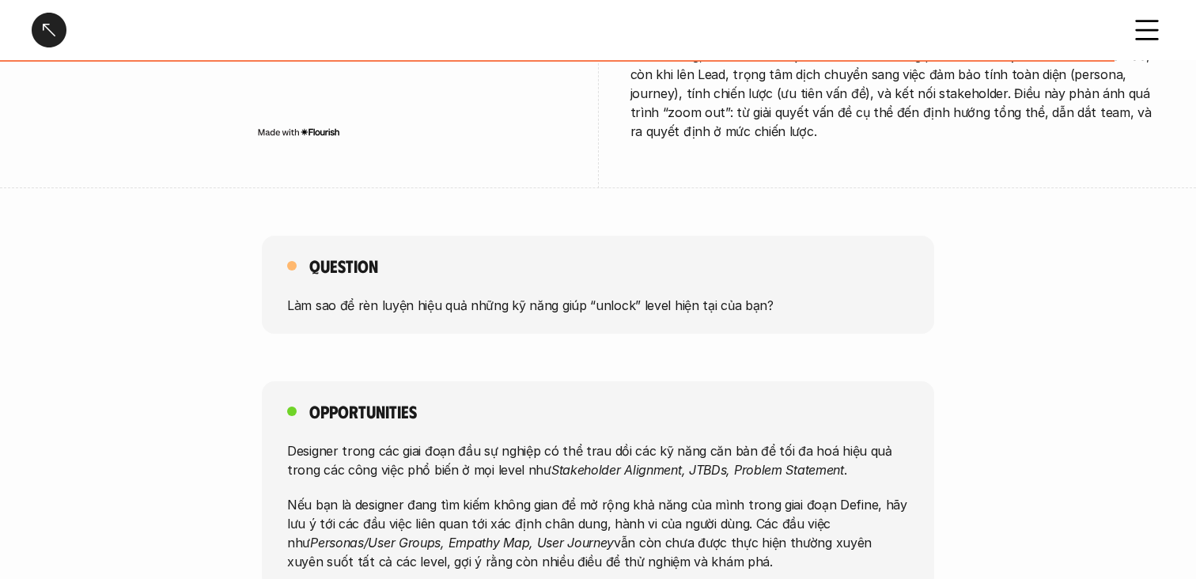
click at [587, 461] on em "Stakeholder Alignment, JTBDs, Problem Statement" at bounding box center [698, 469] width 293 height 16
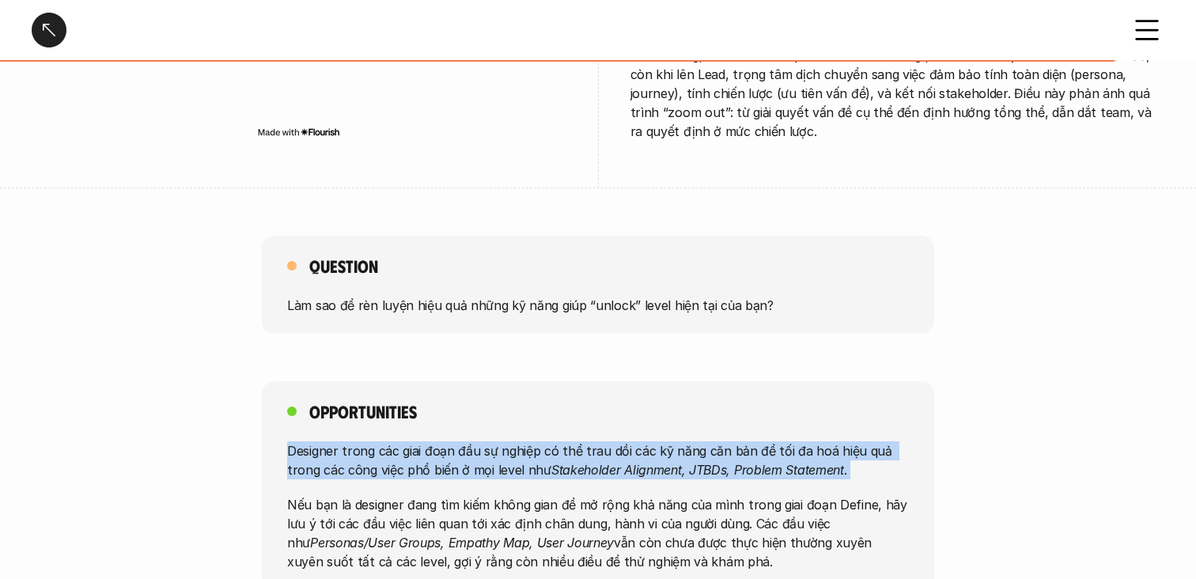
click at [616, 441] on p "Designer trong các giai đoạn đầu sự nghiệp có thể trau dồi các kỹ năng căn bản …" at bounding box center [598, 460] width 622 height 38
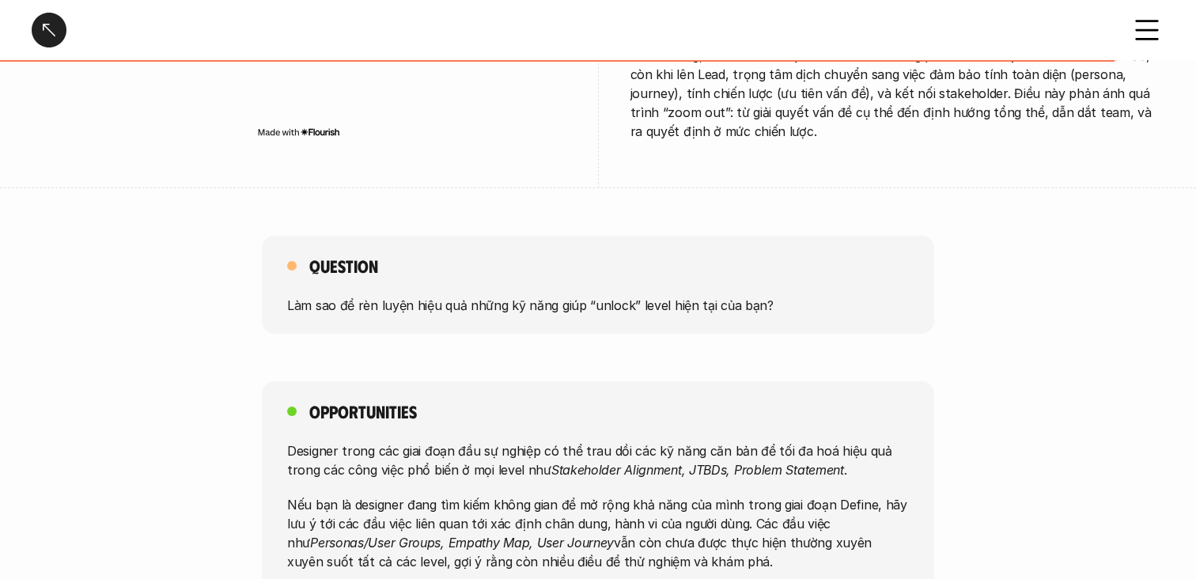
click at [616, 441] on p "Designer trong các giai đoạn đầu sự nghiệp có thể trau dồi các kỹ năng căn bản …" at bounding box center [598, 460] width 622 height 38
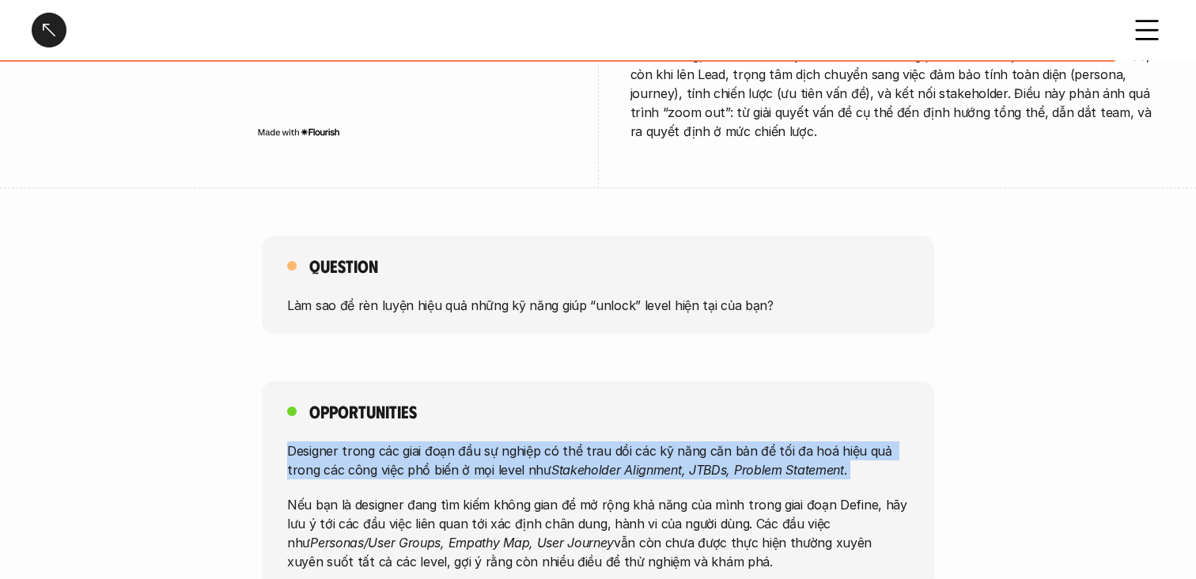
click at [616, 441] on p "Designer trong các giai đoạn đầu sự nghiệp có thể trau dồi các kỹ năng căn bản …" at bounding box center [598, 460] width 622 height 38
click at [587, 441] on p "Designer trong các giai đoạn đầu sự nghiệp có thể trau dồi các kỹ năng căn bản …" at bounding box center [598, 460] width 622 height 38
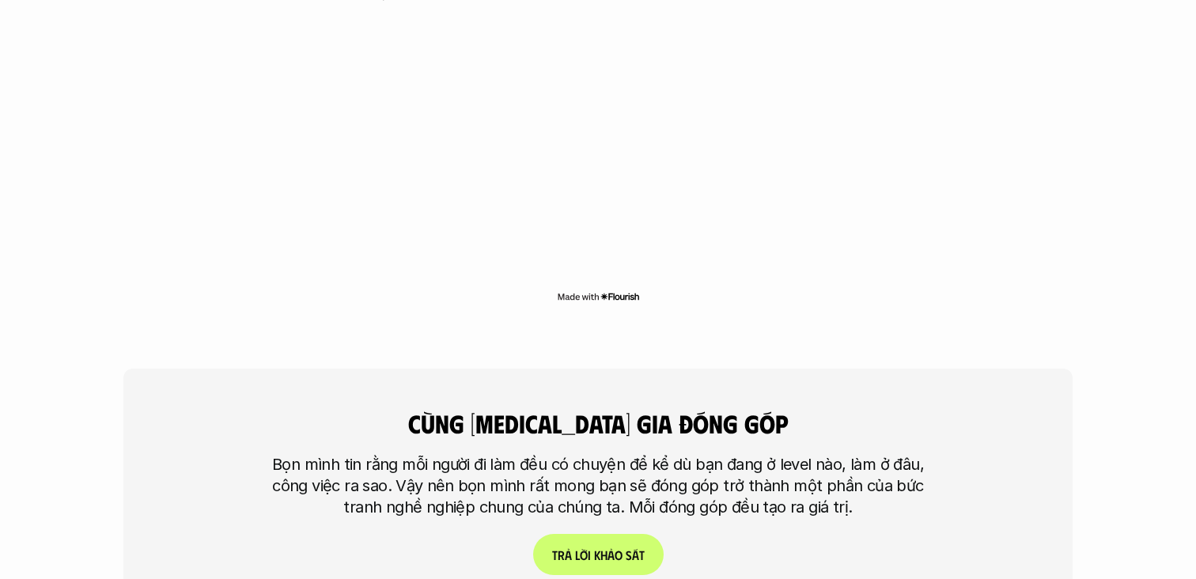
scroll to position [3389, 0]
